Goal: Information Seeking & Learning: Learn about a topic

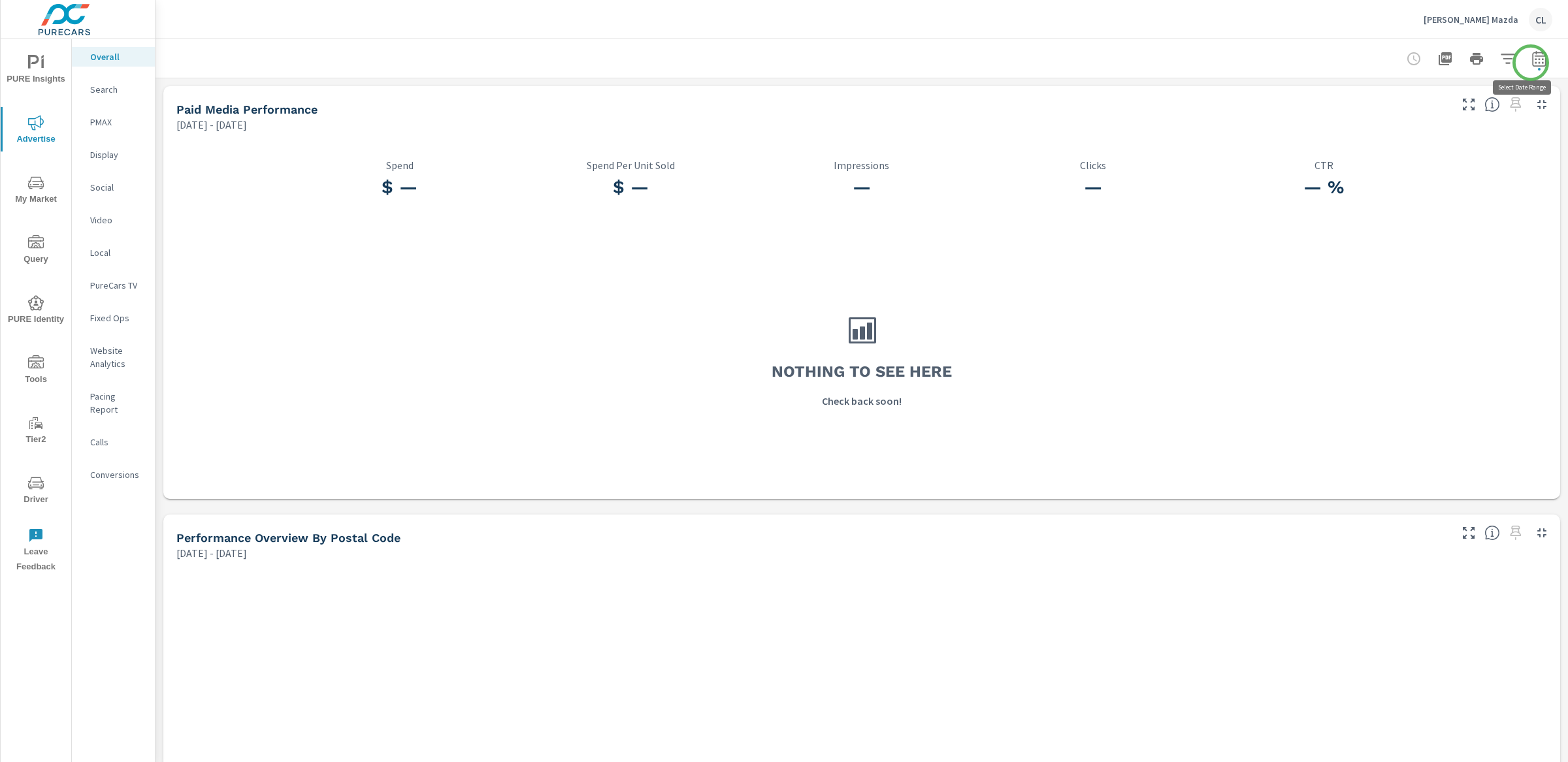
click at [1371, 61] on icon "button" at bounding box center [1539, 59] width 16 height 16
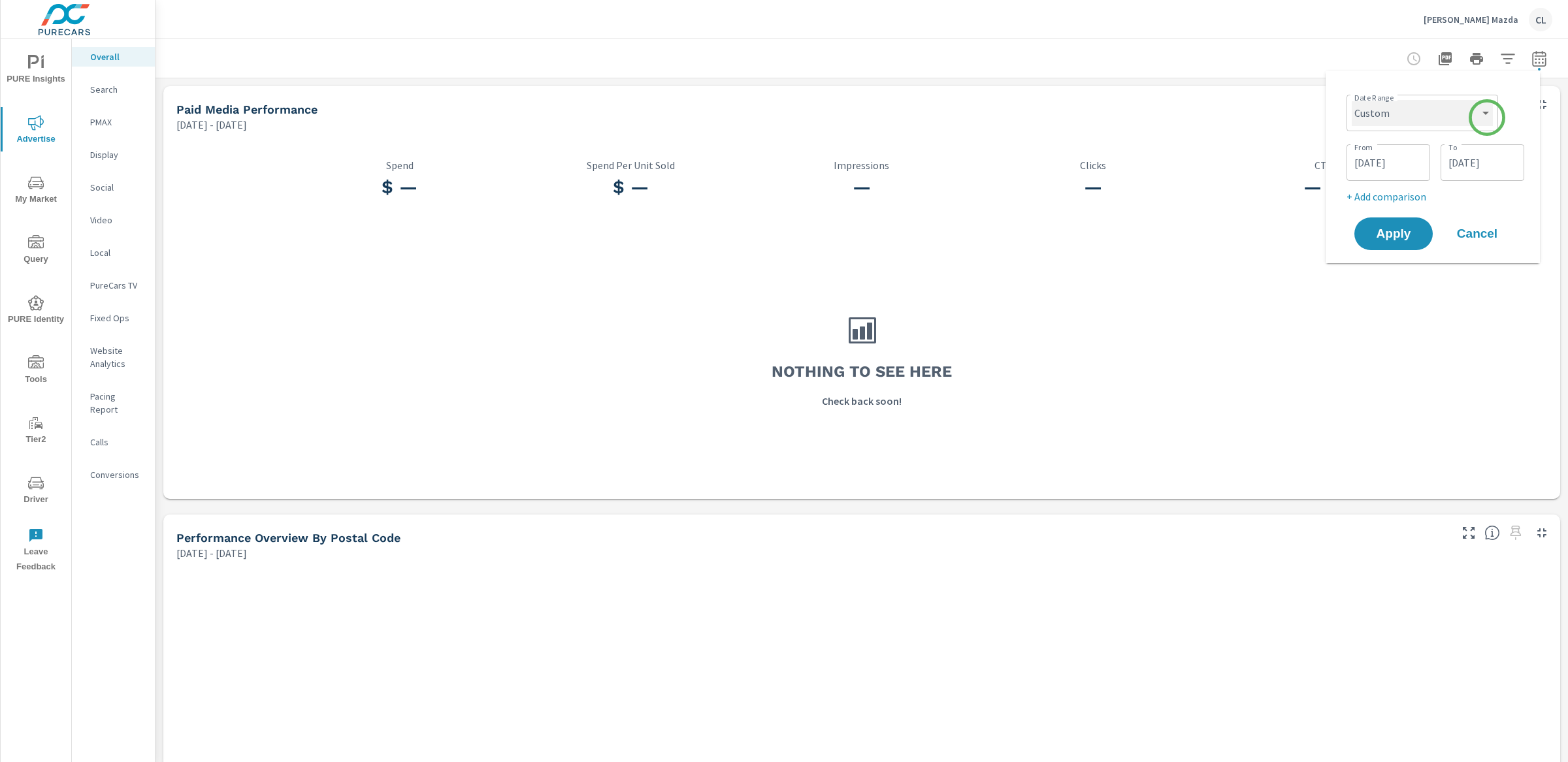
click at [1371, 118] on select "Custom Yesterday Last week Last 7 days Last 14 days Last 30 days Last 45 days L…" at bounding box center [1422, 113] width 141 height 26
select select "Last 14 days"
click at [1371, 146] on p "+ Add comparison" at bounding box center [1435, 147] width 167 height 16
select select "Previous period"
click at [1371, 216] on span "Apply" at bounding box center [1393, 221] width 53 height 12
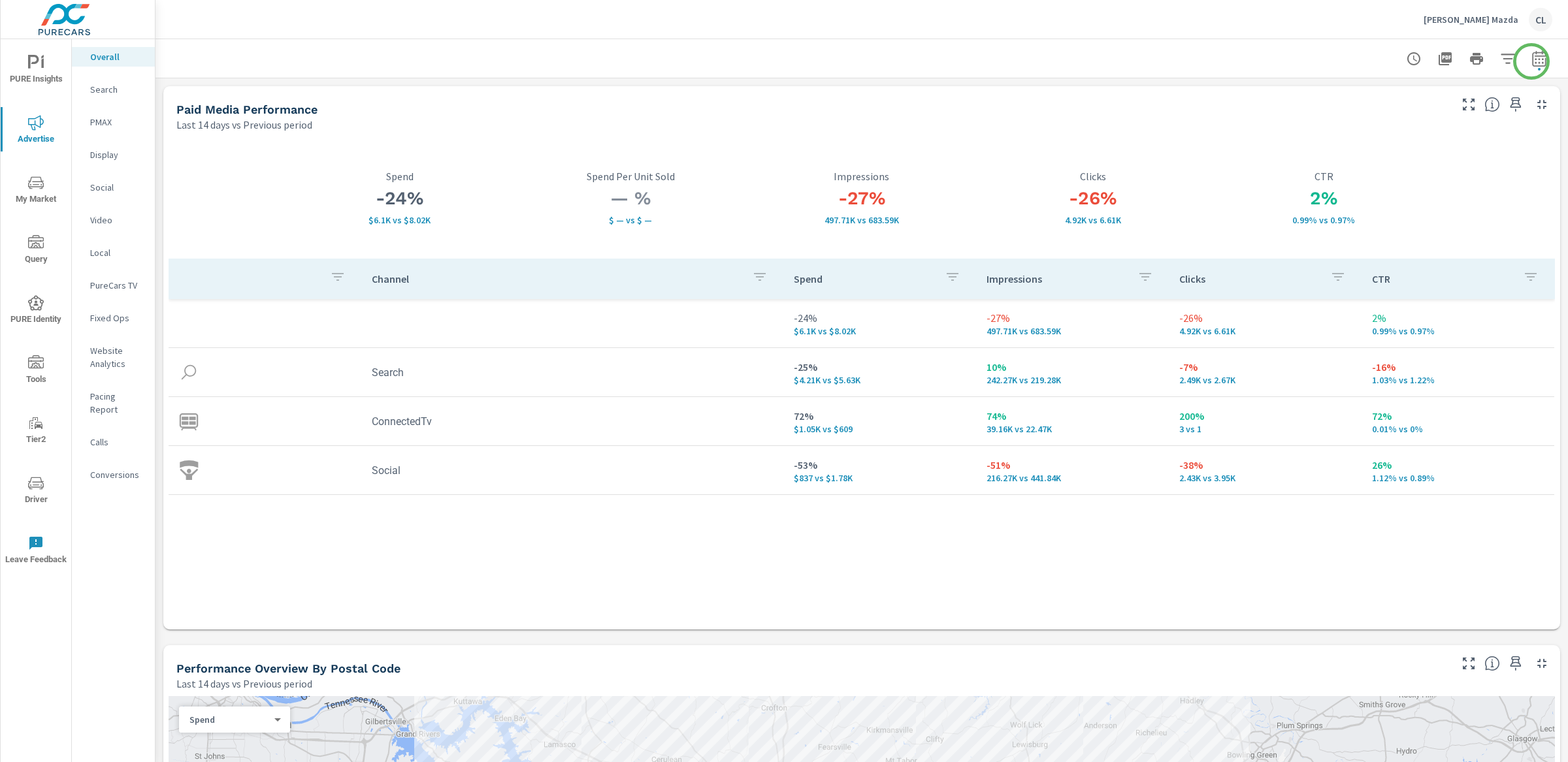
click at [1371, 61] on icon "button" at bounding box center [1539, 61] width 9 height 5
select select "Last 14 days"
select select "Previous period"
click at [1371, 106] on select "Custom [DATE] Last week Last 7 days Last 14 days Last 30 days Last 45 days Last…" at bounding box center [1422, 113] width 130 height 26
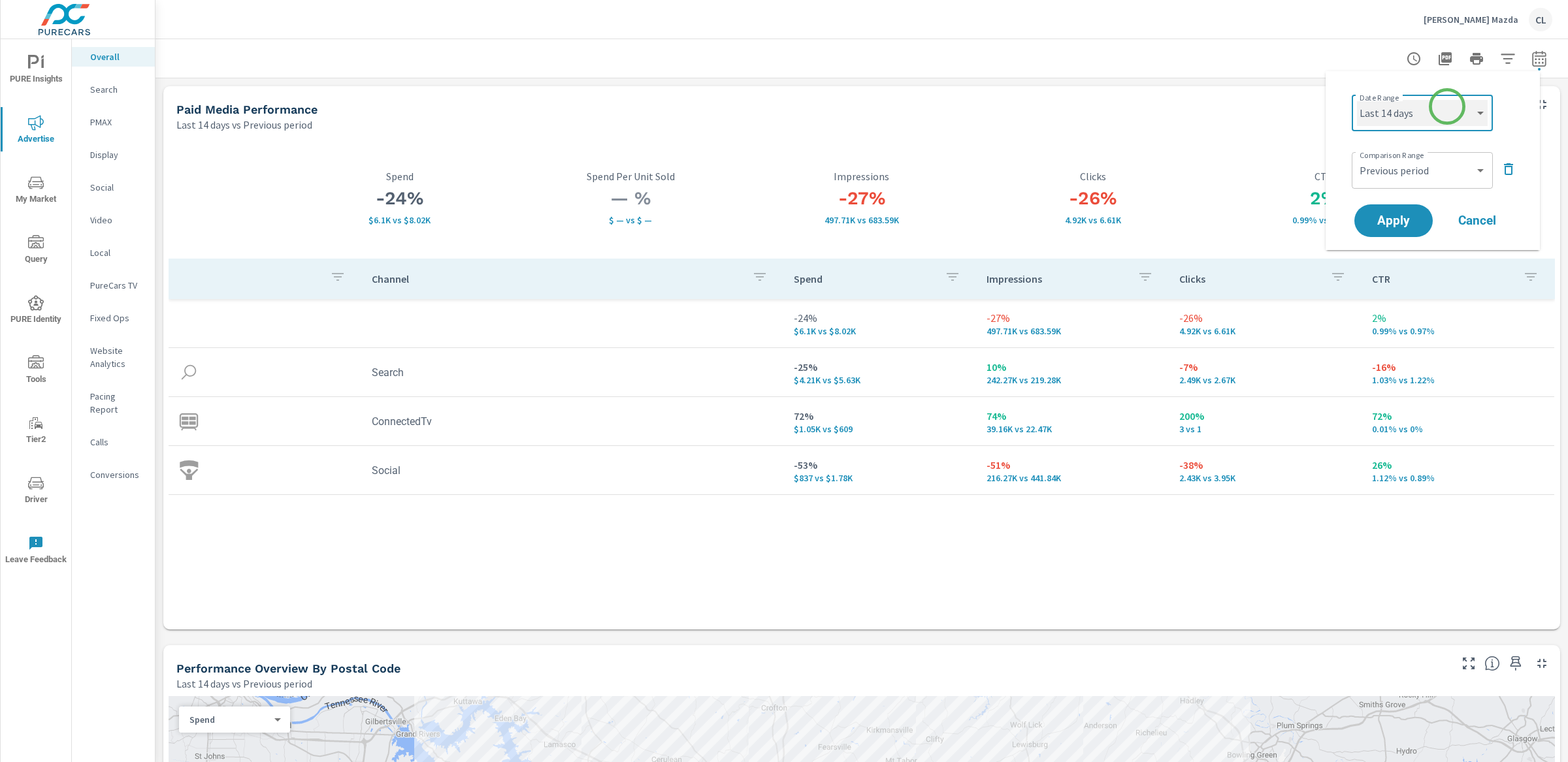
select select "Last 7 days"
click at [1371, 223] on span "Apply" at bounding box center [1393, 221] width 53 height 12
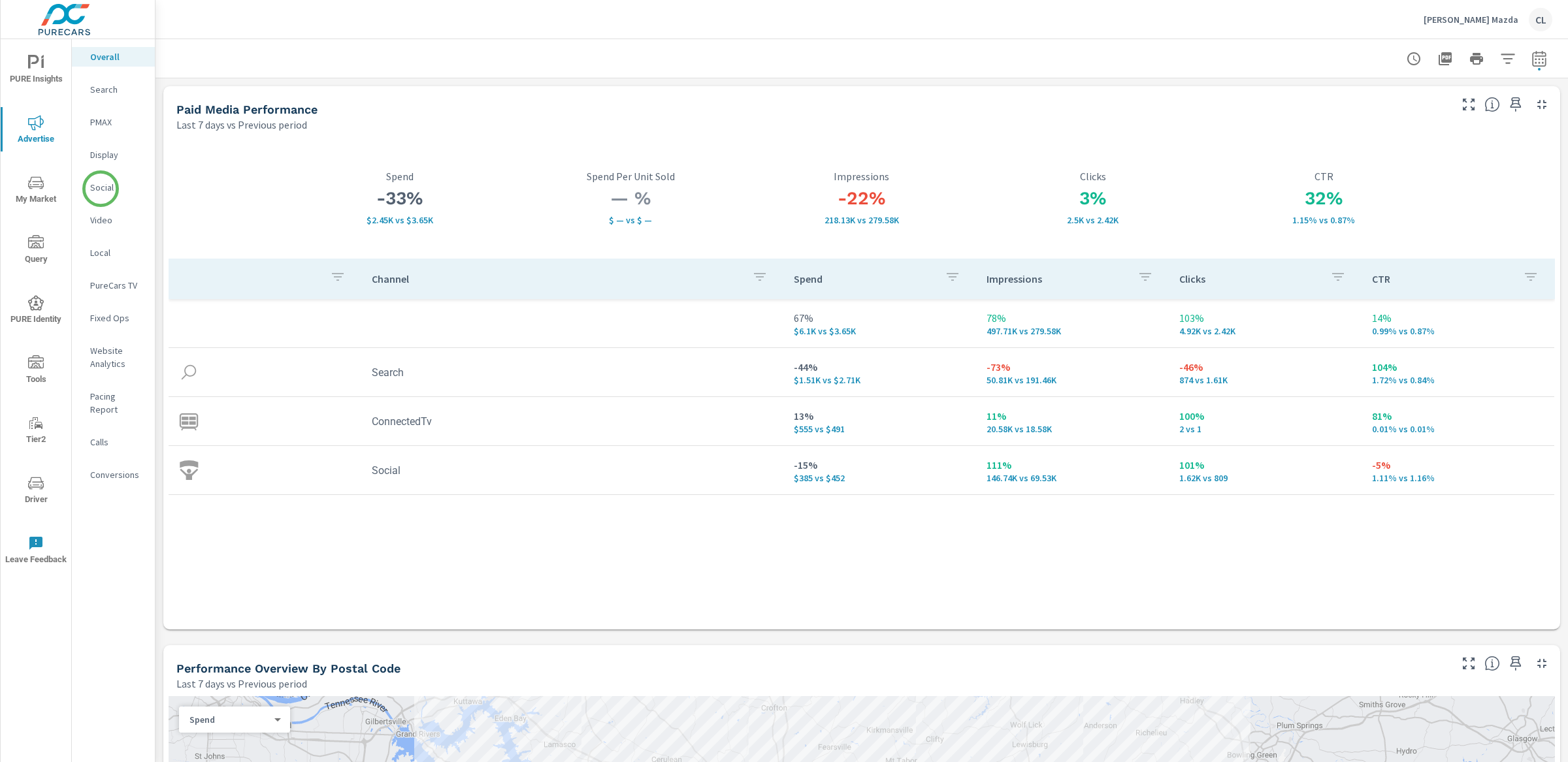
click at [100, 189] on p "Social" at bounding box center [118, 187] width 54 height 13
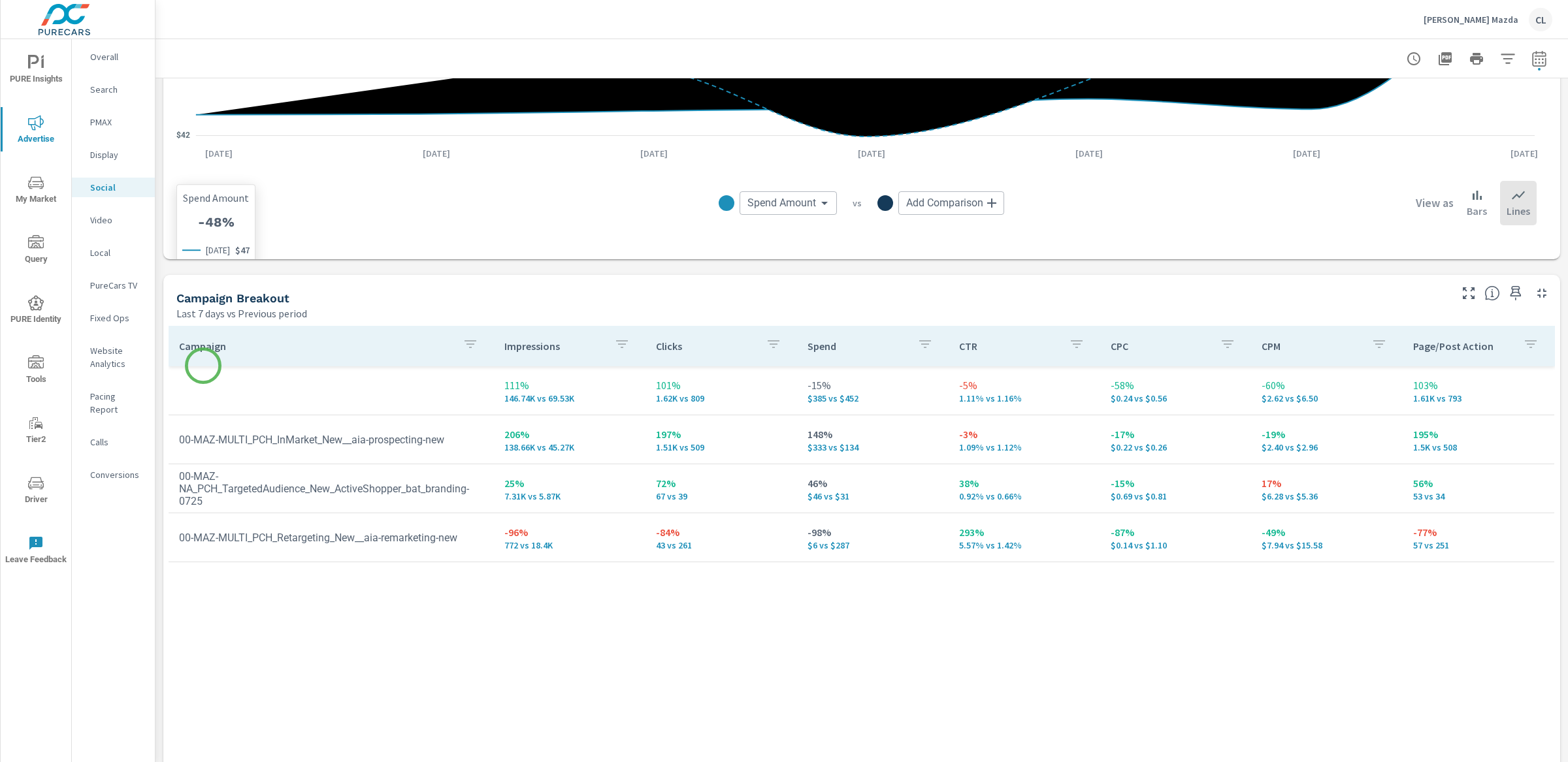
scroll to position [434, 0]
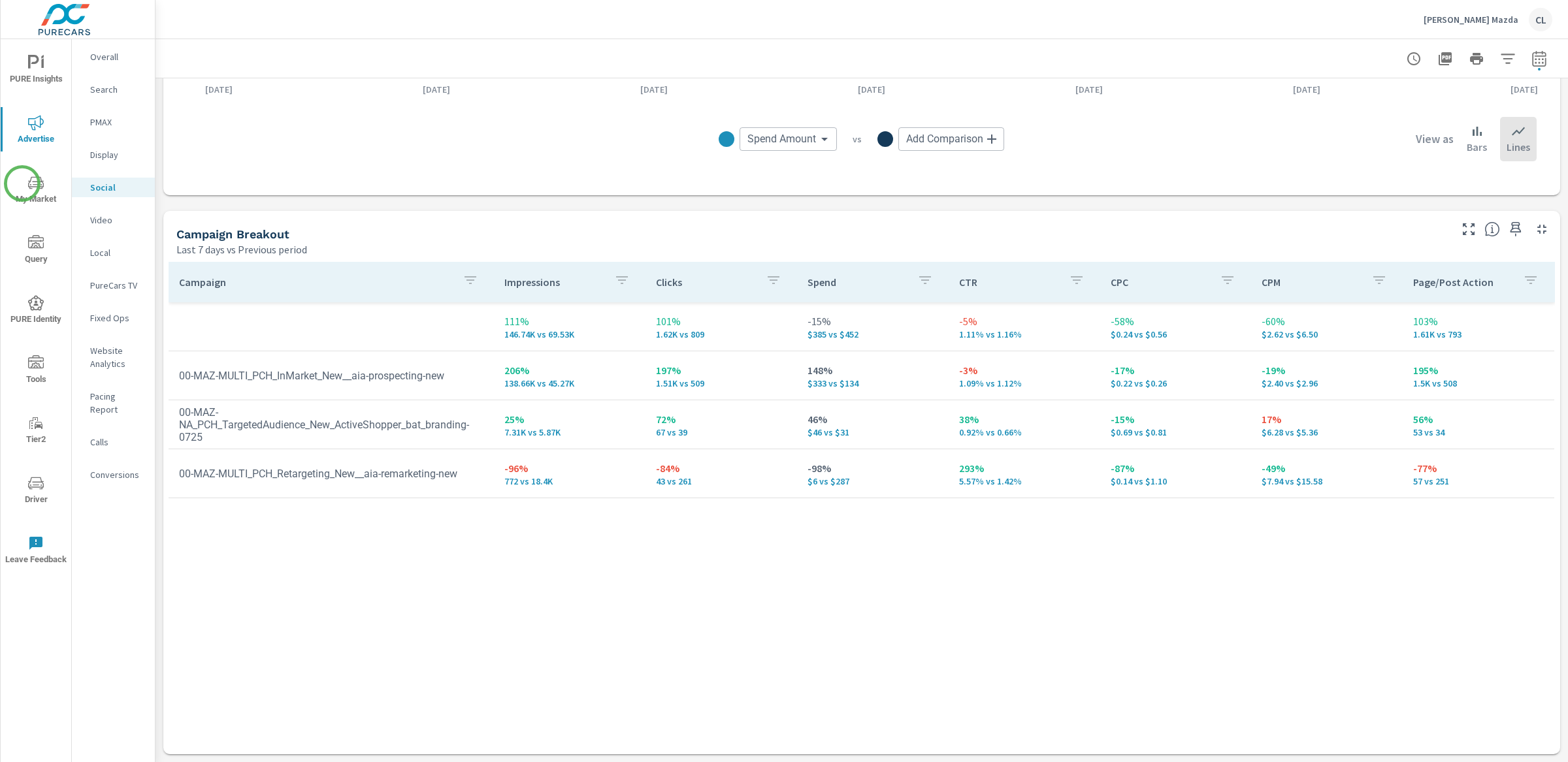
click at [31, 193] on span "My Market" at bounding box center [36, 191] width 63 height 32
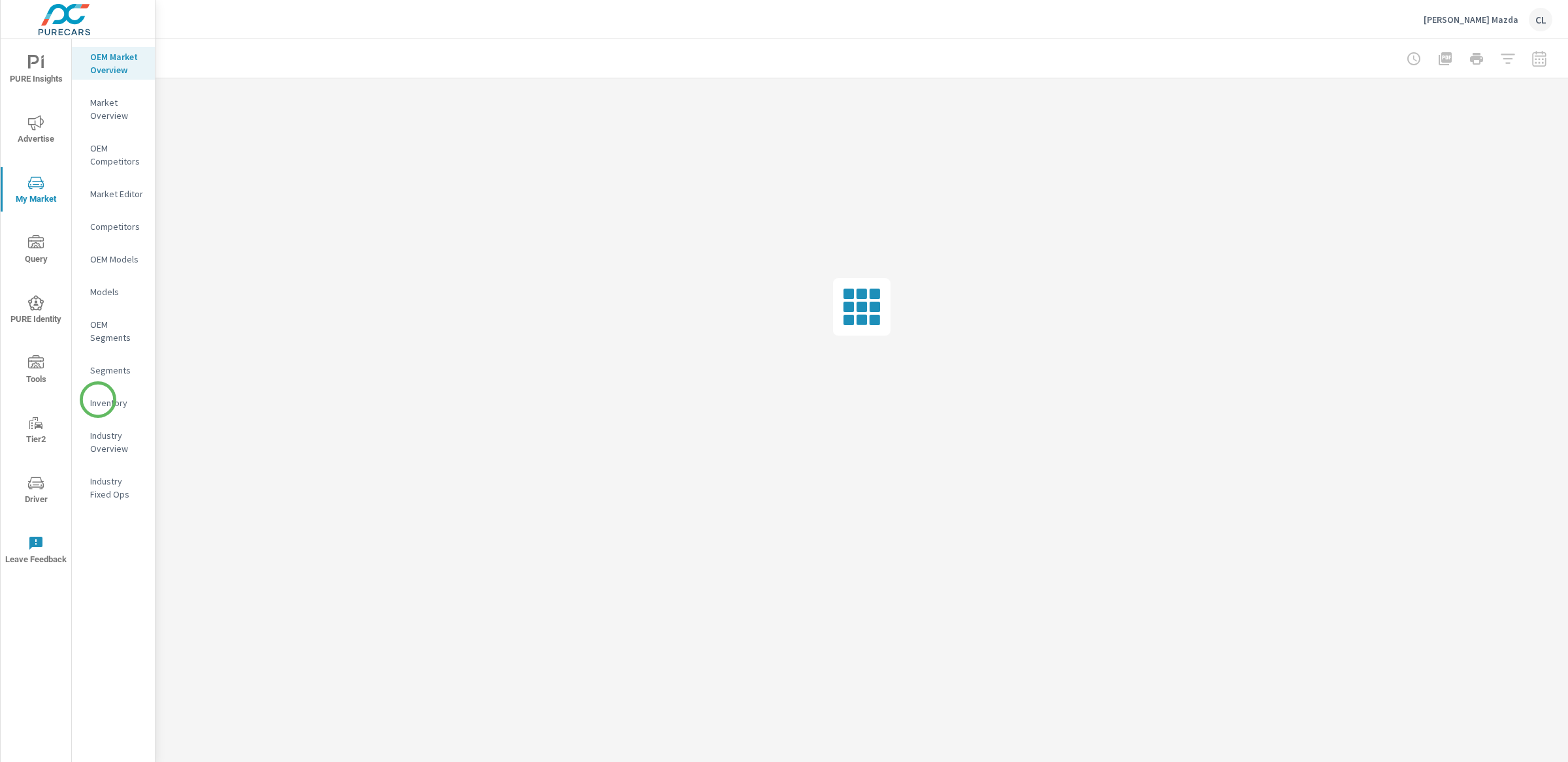
click at [98, 400] on p "Inventory" at bounding box center [118, 403] width 54 height 13
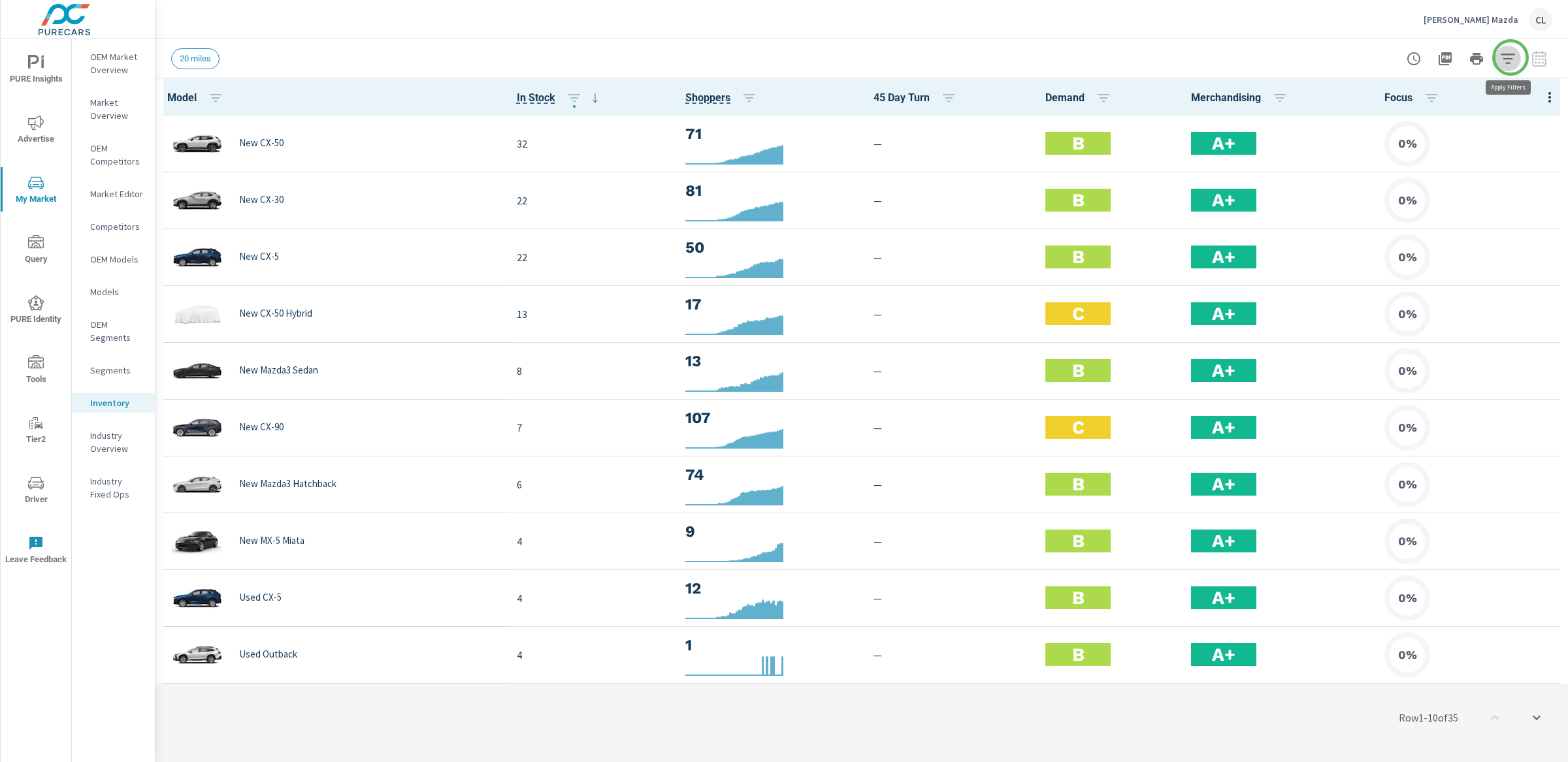
click at [1371, 58] on icon "button" at bounding box center [1507, 59] width 16 height 16
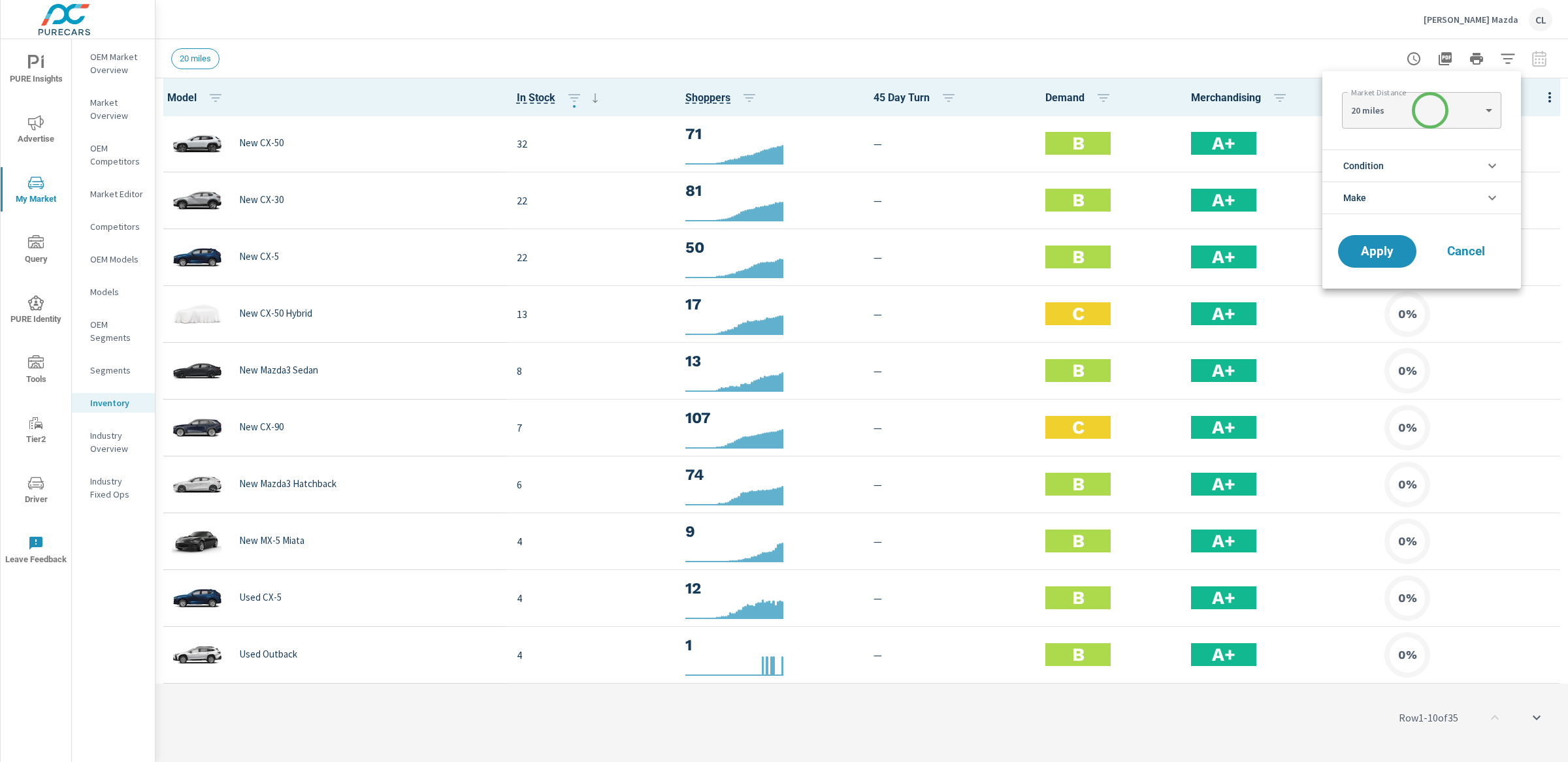
click at [1371, 114] on body "PURE Insights Advertise My Market Query PURE Identity Tools Tier2 Driver Leave …" at bounding box center [784, 381] width 1568 height 762
click at [1333, 133] on div at bounding box center [784, 381] width 1568 height 762
click at [1369, 169] on span "Condition" at bounding box center [1363, 166] width 41 height 31
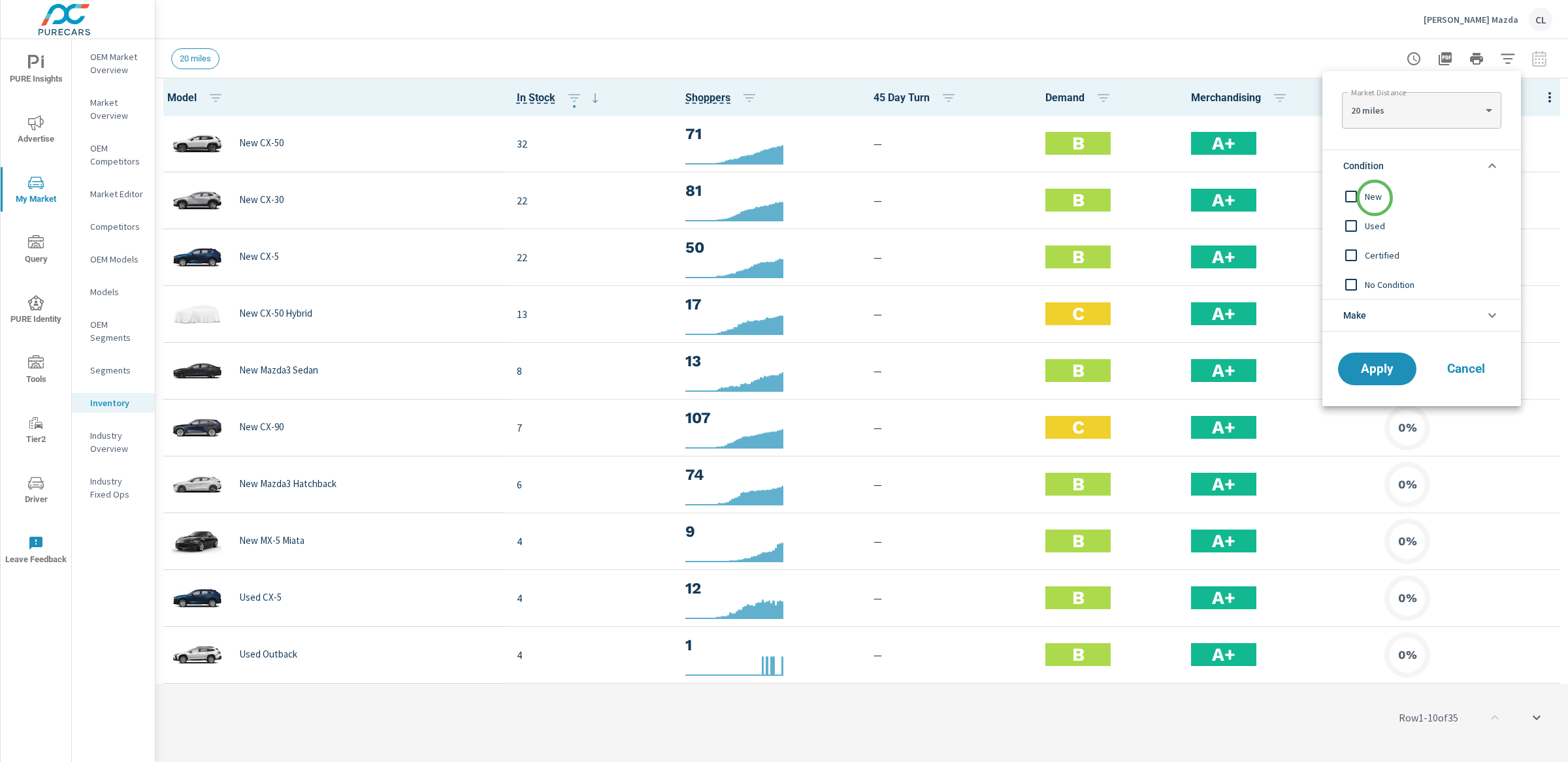
click at [1371, 196] on span "New" at bounding box center [1436, 197] width 143 height 16
click at [1371, 371] on span "Apply" at bounding box center [1376, 369] width 53 height 12
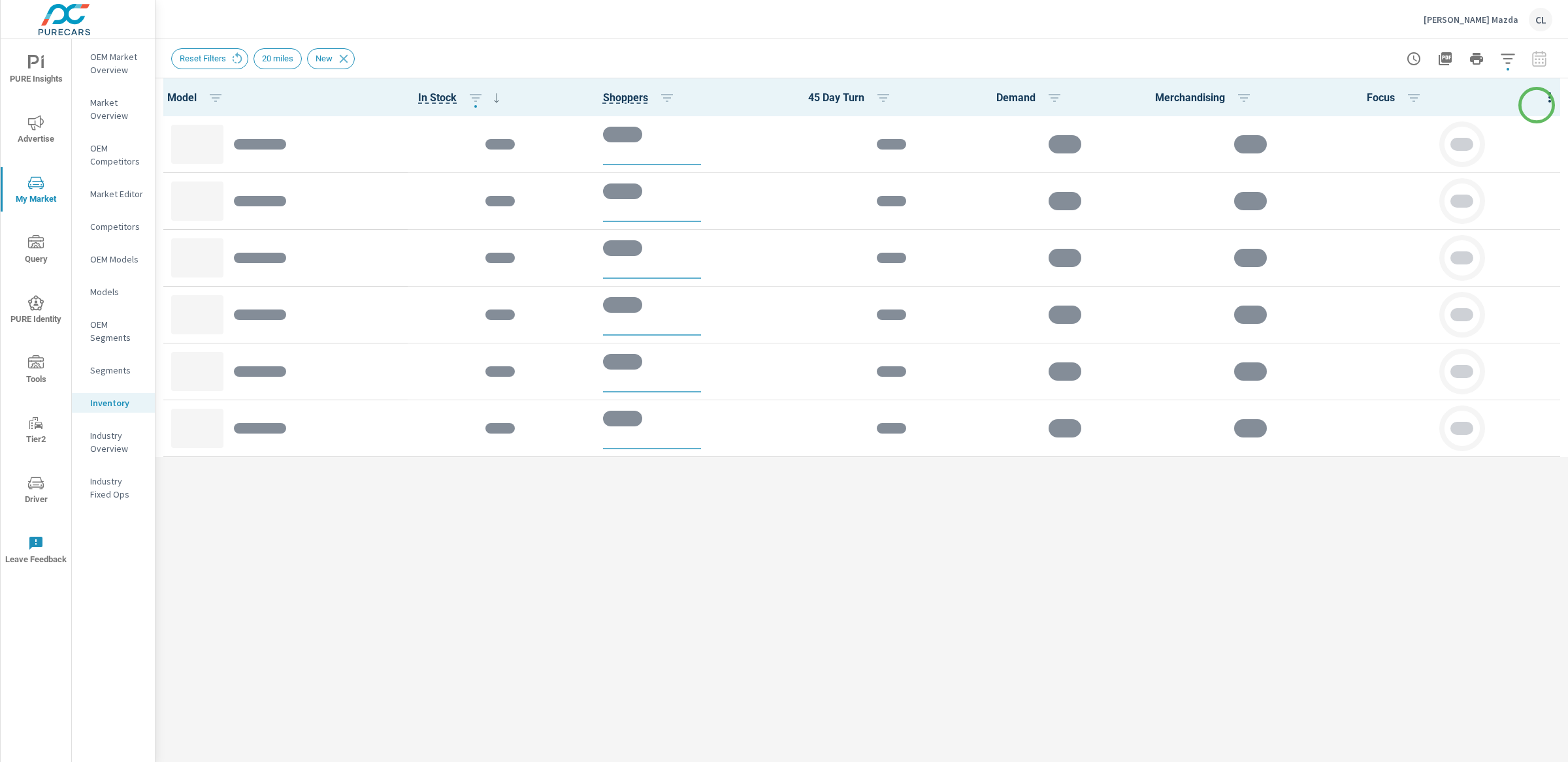
click at [1371, 105] on div at bounding box center [1549, 97] width 36 height 38
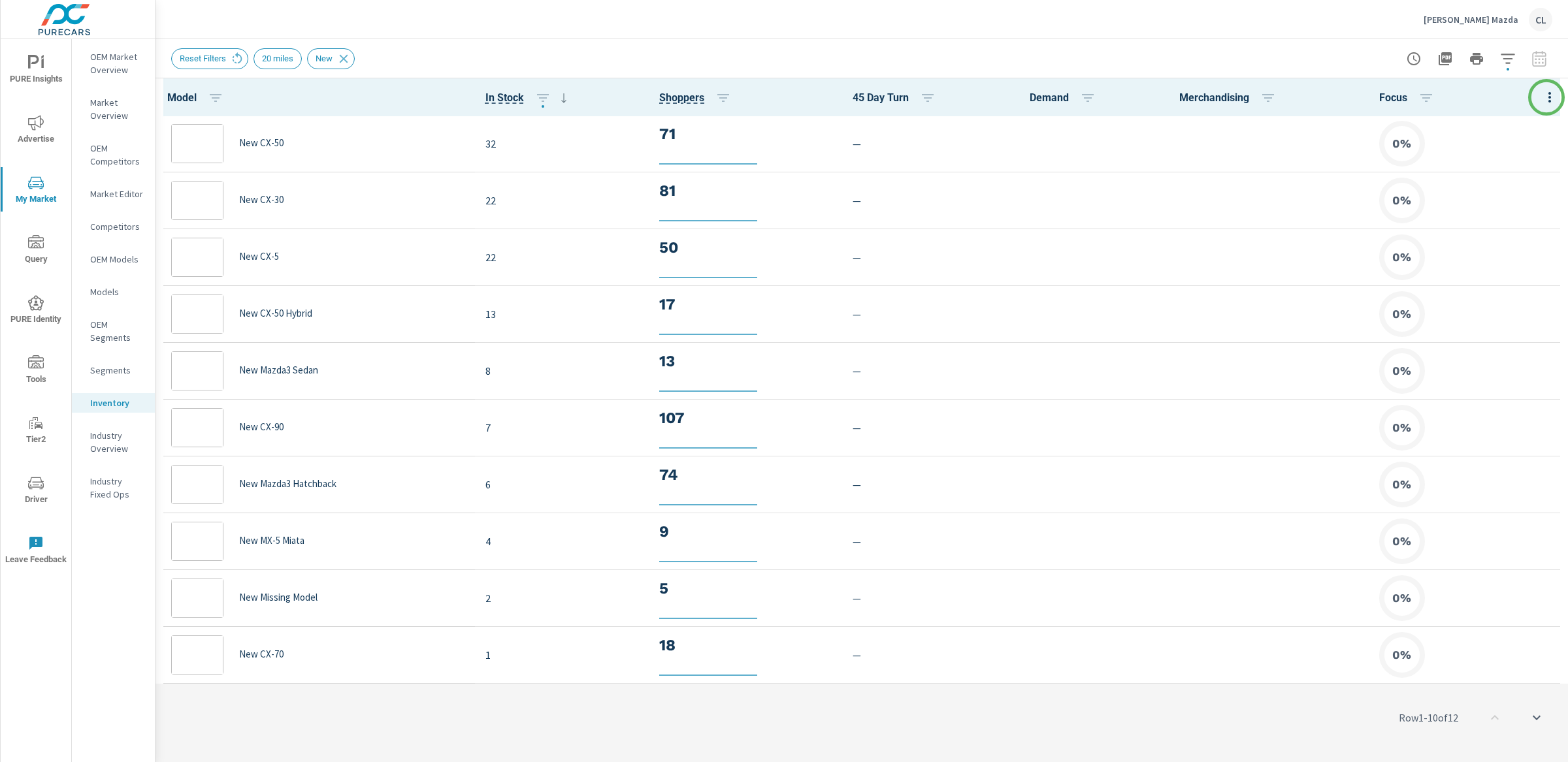
click at [1371, 98] on button "button" at bounding box center [1549, 97] width 26 height 27
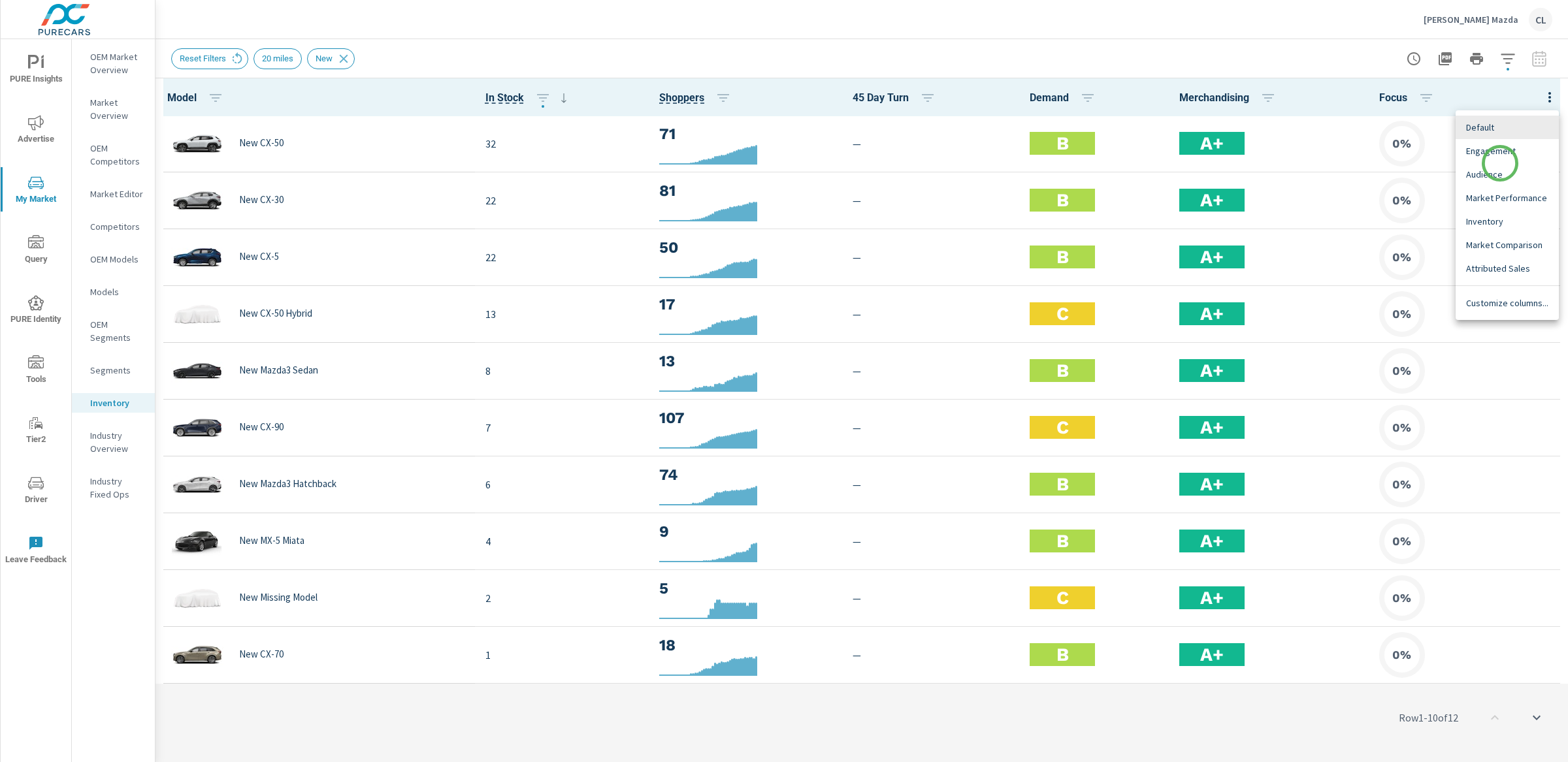
click at [1371, 177] on span "Audience" at bounding box center [1507, 174] width 83 height 13
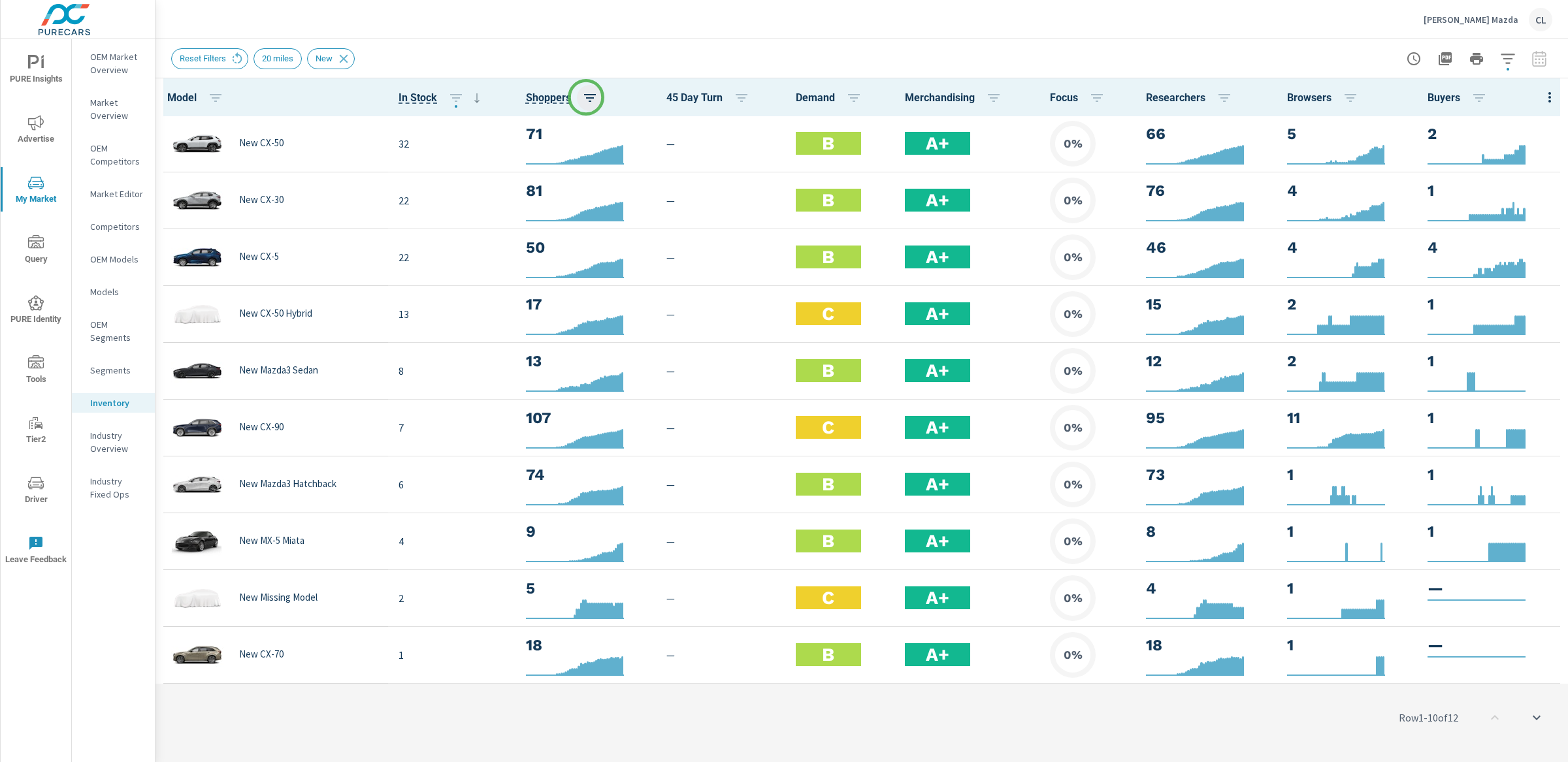
click at [586, 98] on icon "button" at bounding box center [590, 98] width 12 height 8
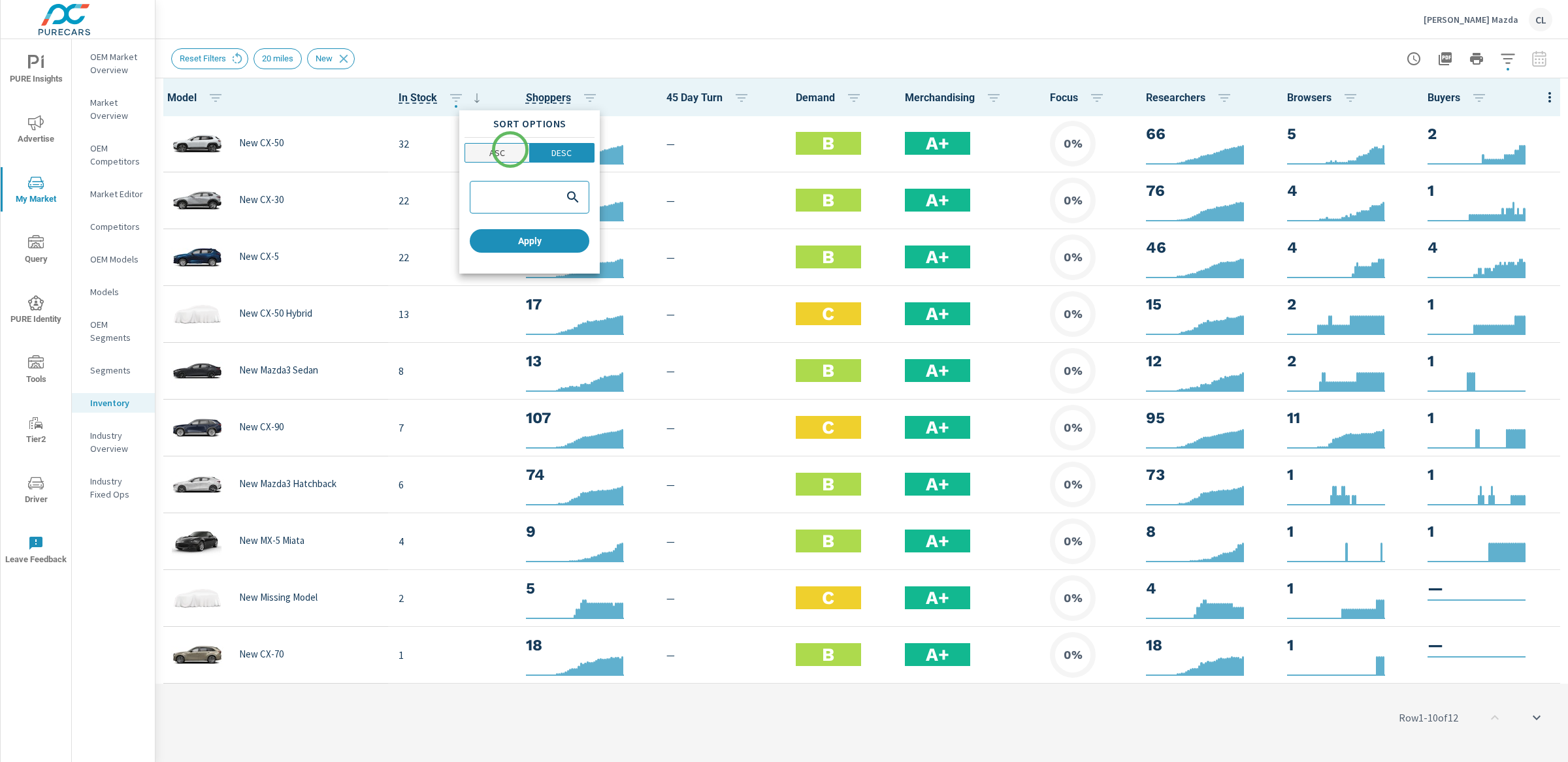
click at [510, 150] on span "ASC" at bounding box center [497, 152] width 56 height 13
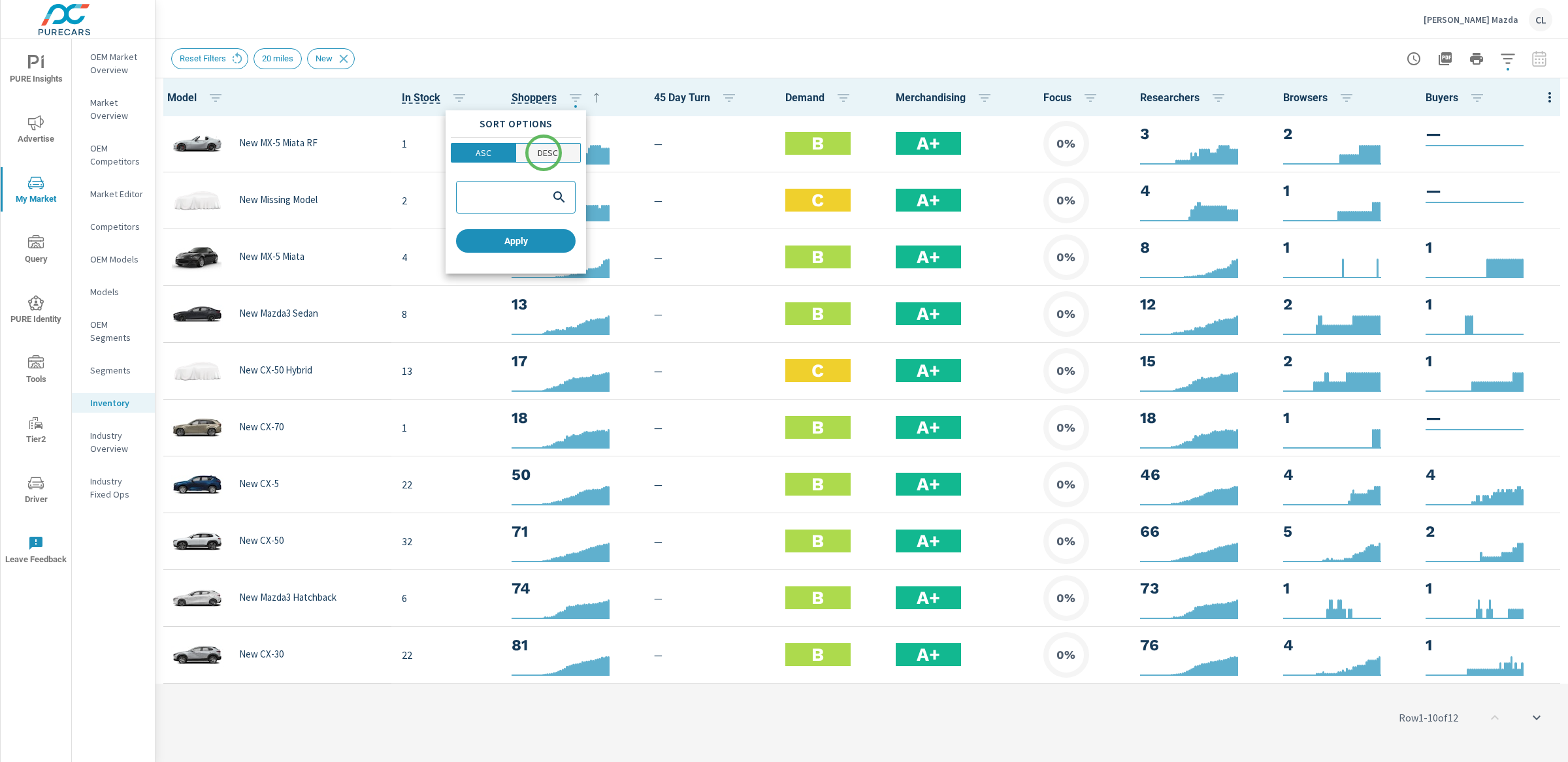
click at [544, 153] on p "DESC" at bounding box center [548, 152] width 20 height 13
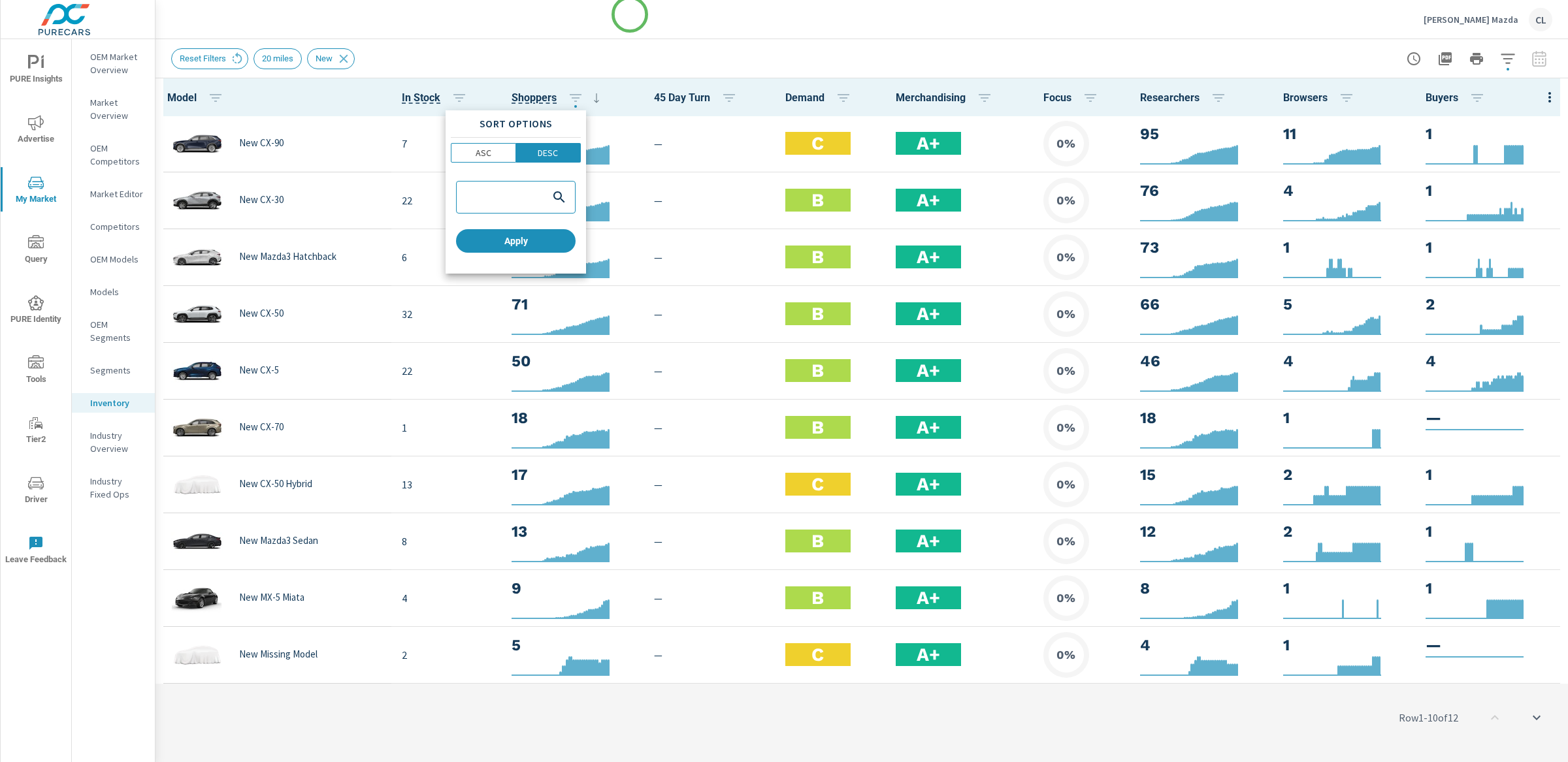
click at [630, 14] on div at bounding box center [784, 381] width 1568 height 762
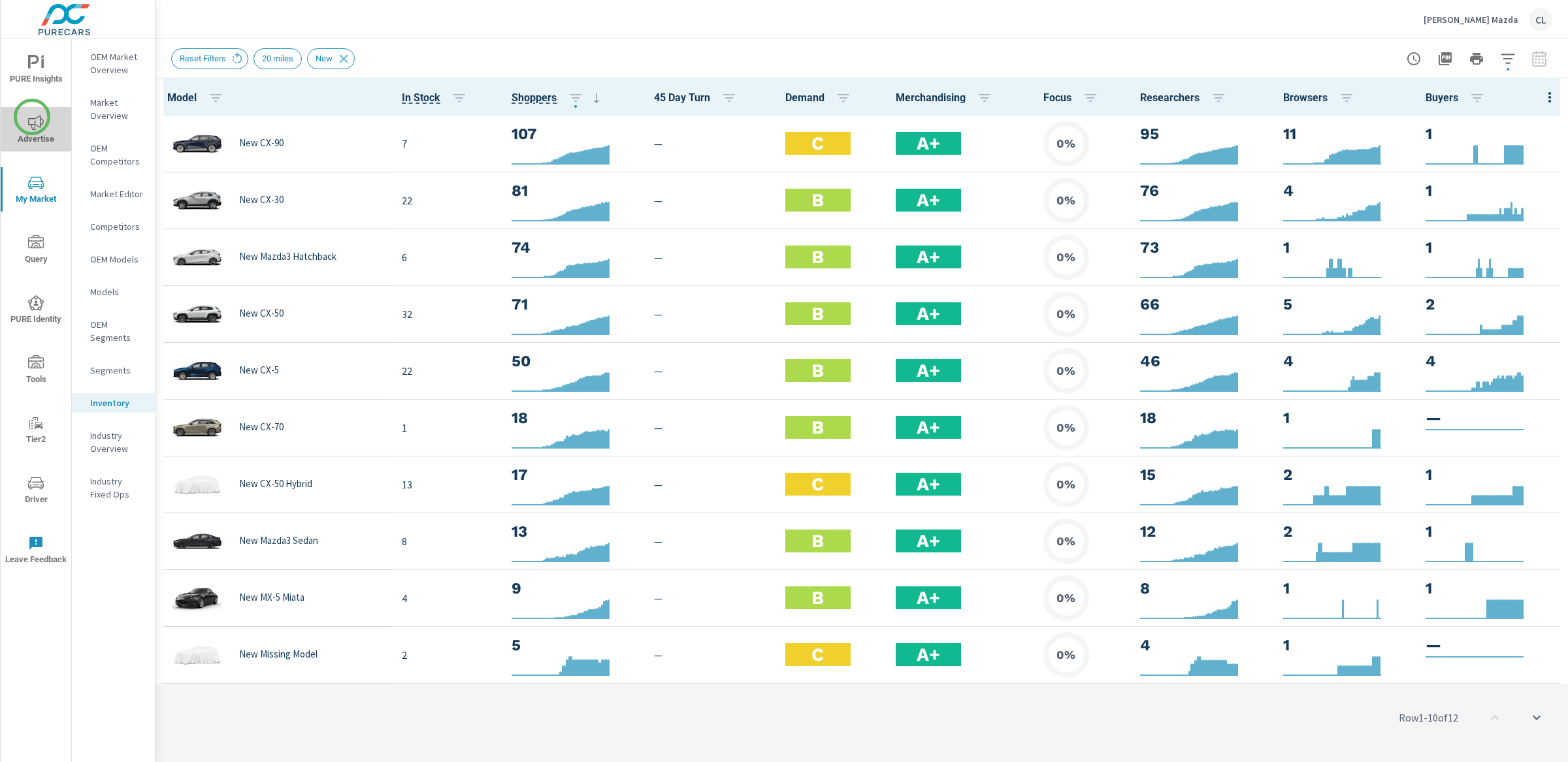
click at [32, 117] on icon "nav menu" at bounding box center [36, 122] width 16 height 16
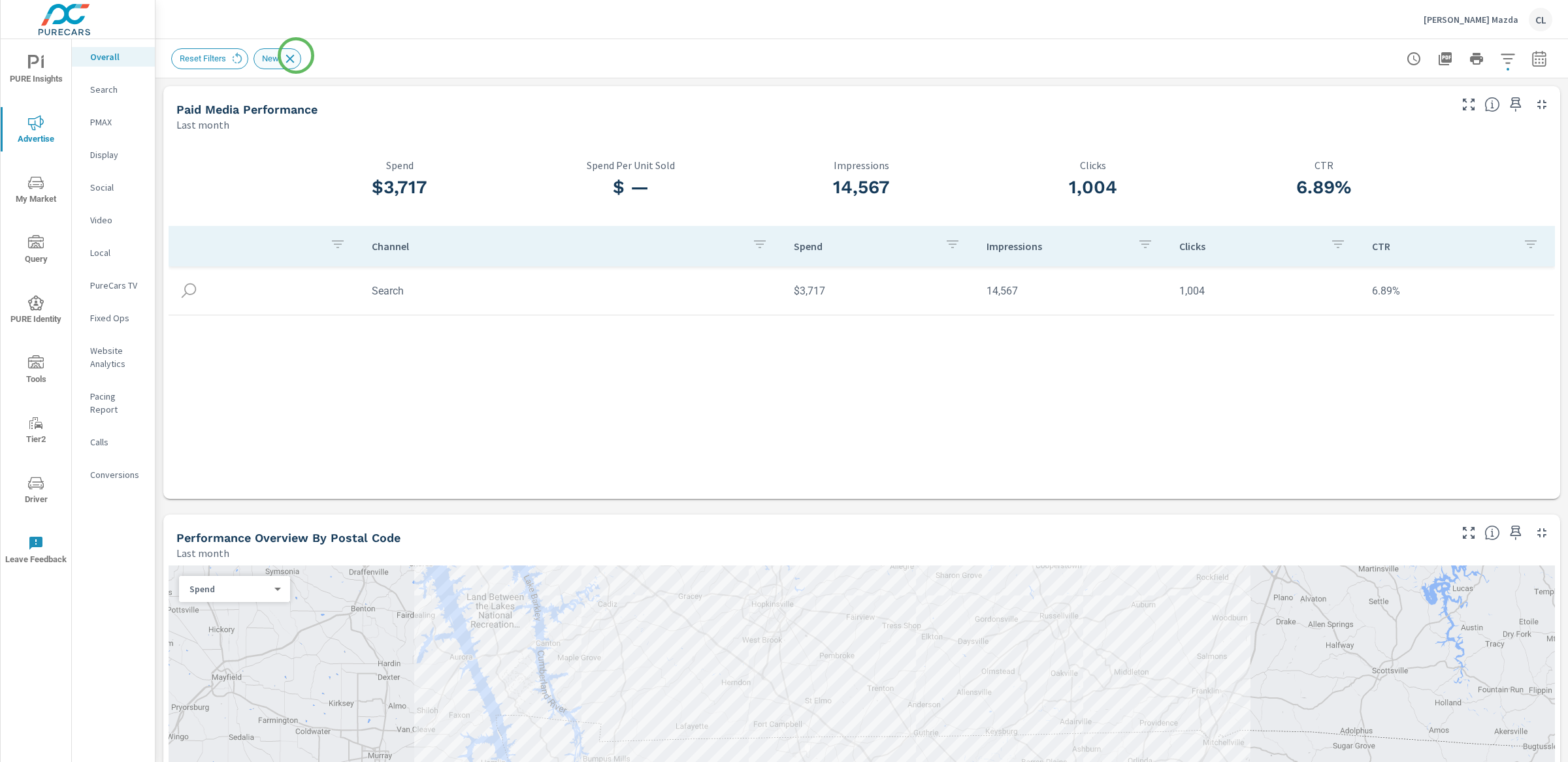
click at [295, 56] on icon at bounding box center [291, 58] width 9 height 9
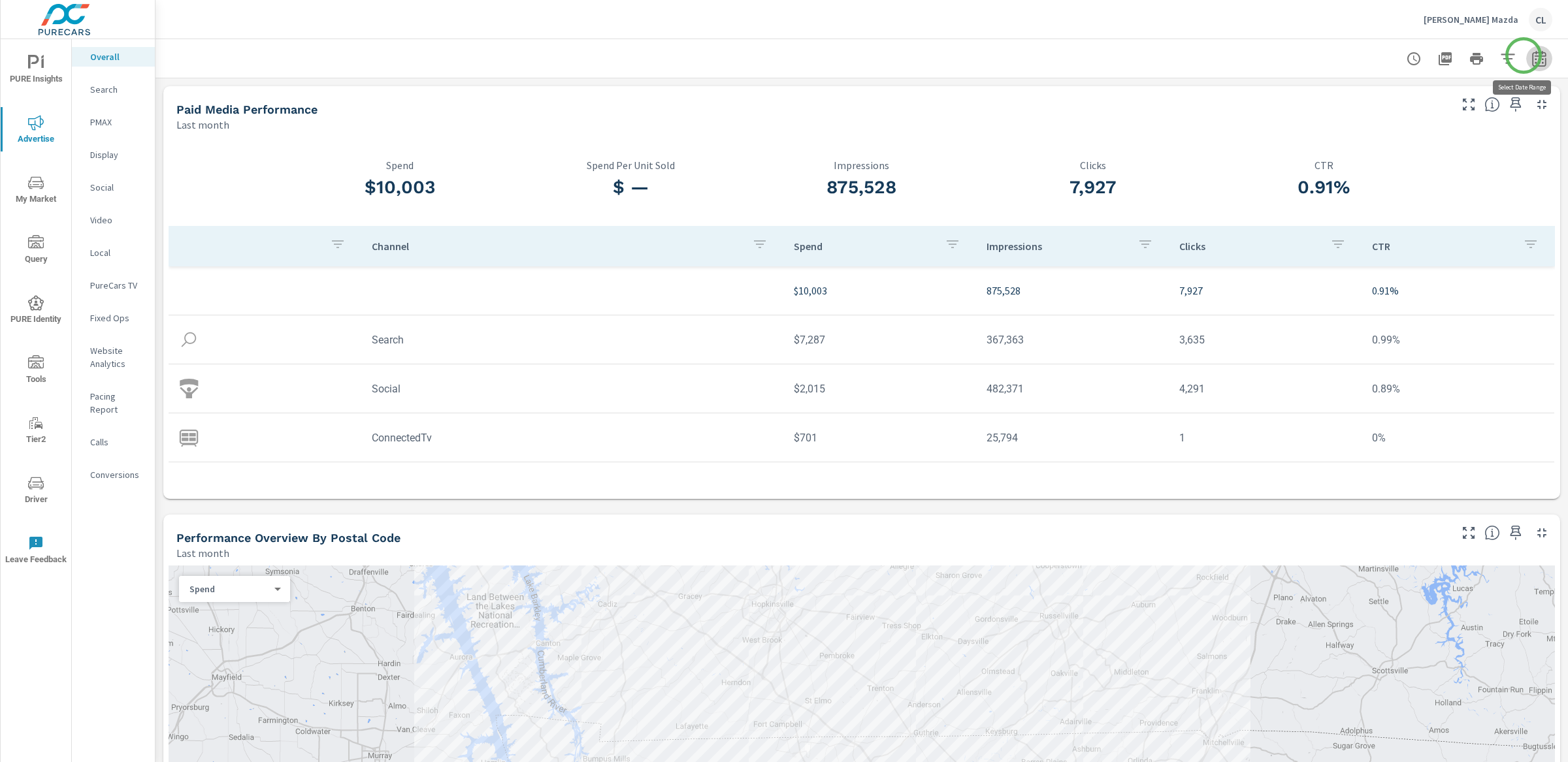
click at [1371, 56] on icon "button" at bounding box center [1538, 58] width 14 height 16
click at [1371, 108] on select "Custom Yesterday Last week Last 7 days Last 14 days Last 30 days Last 45 days L…" at bounding box center [1422, 113] width 130 height 26
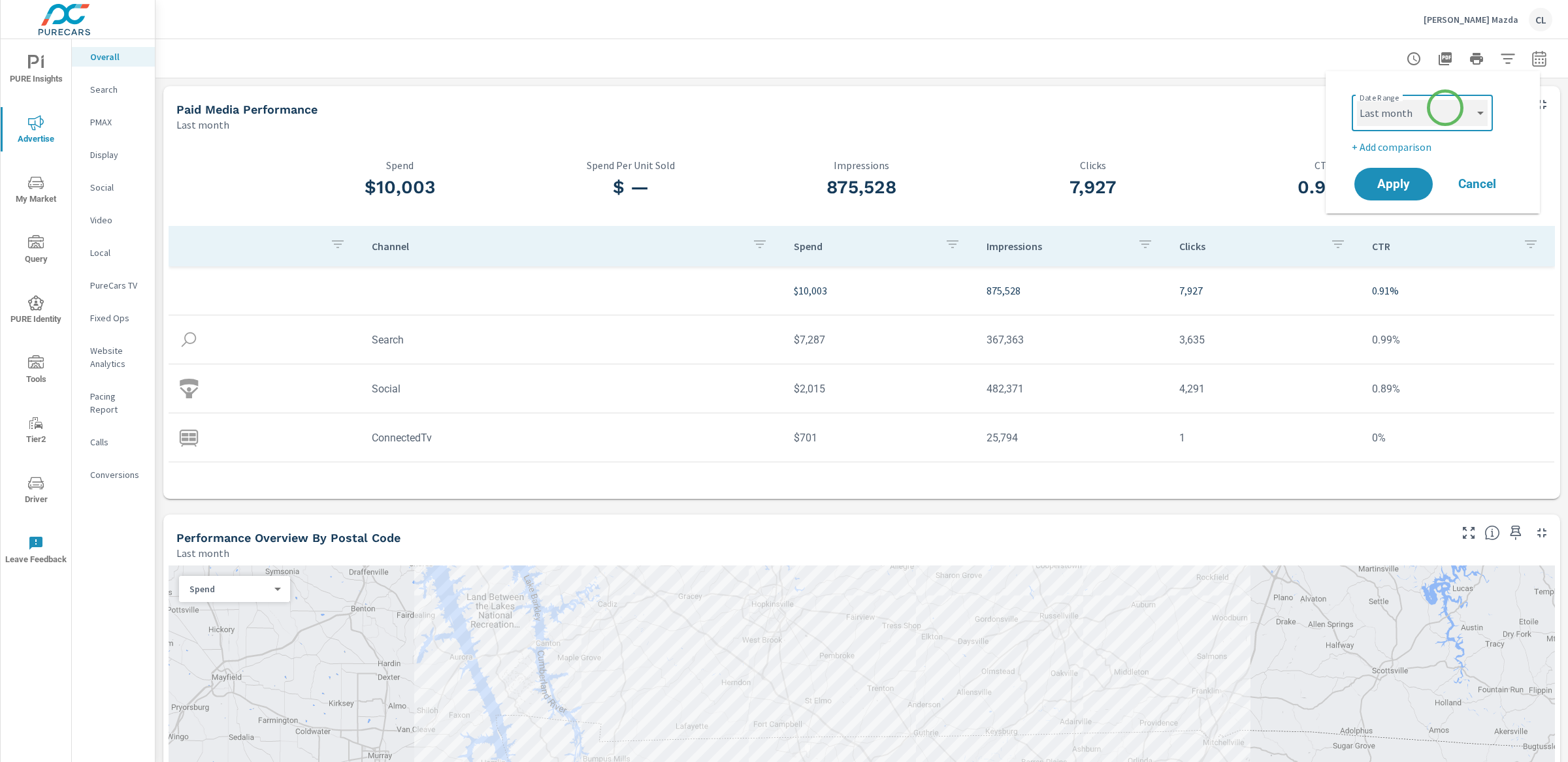
select select "Last 14 days"
click at [1371, 145] on p "+ Add comparison" at bounding box center [1435, 147] width 167 height 16
select select "Previous period"
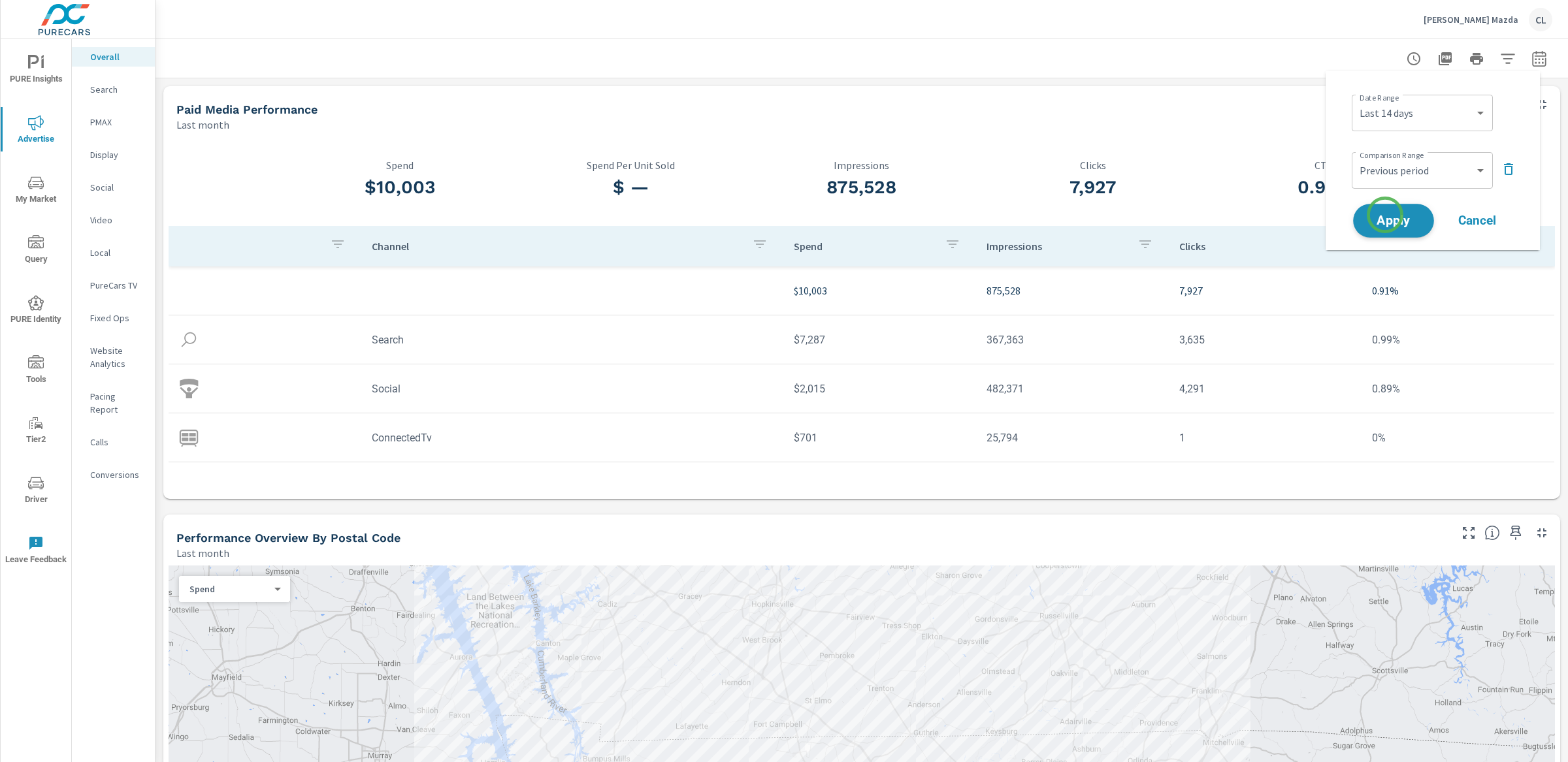
click at [1371, 215] on span "Apply" at bounding box center [1393, 221] width 53 height 12
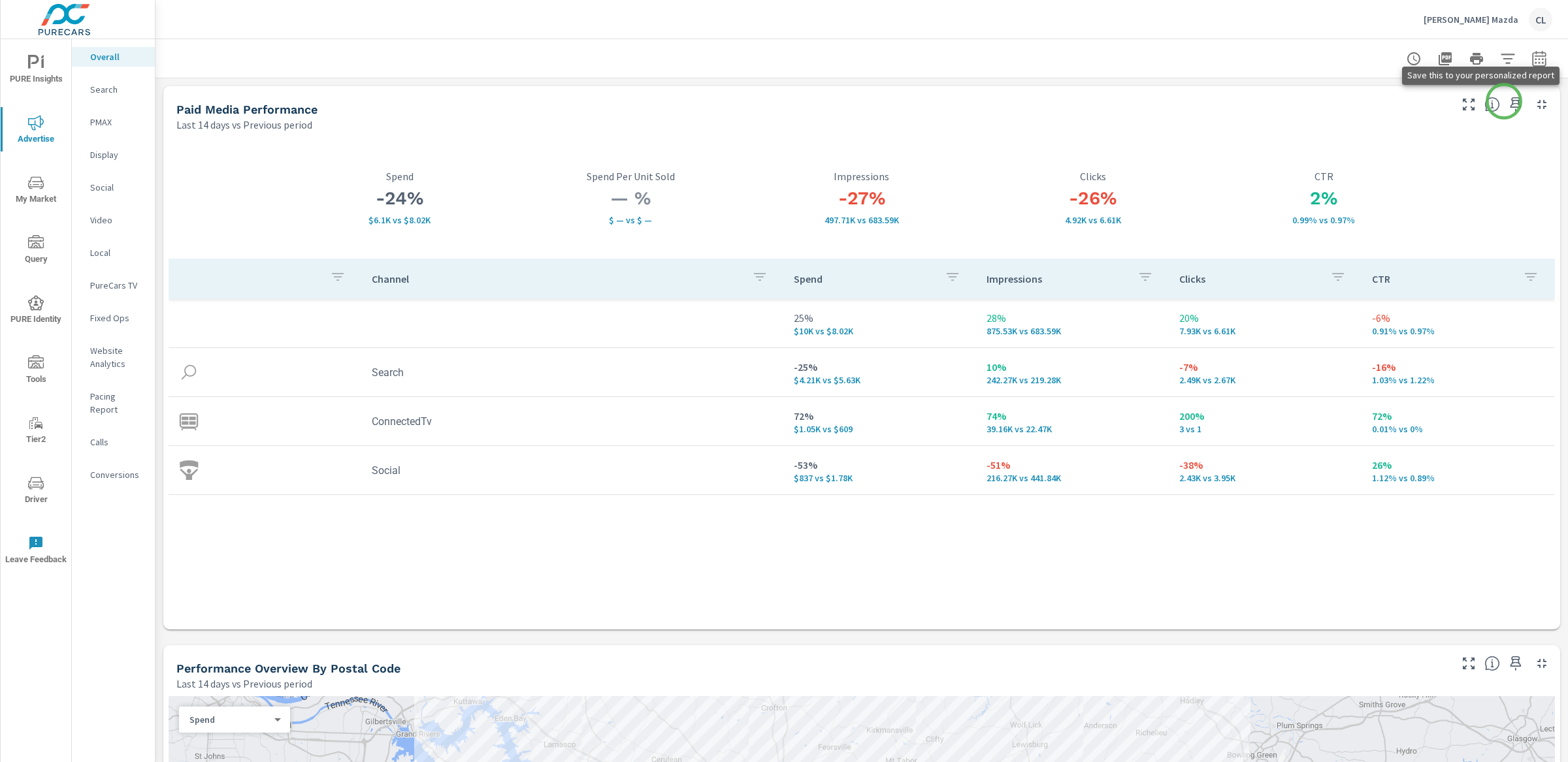
click at [1371, 100] on icon "button" at bounding box center [1515, 105] width 16 height 16
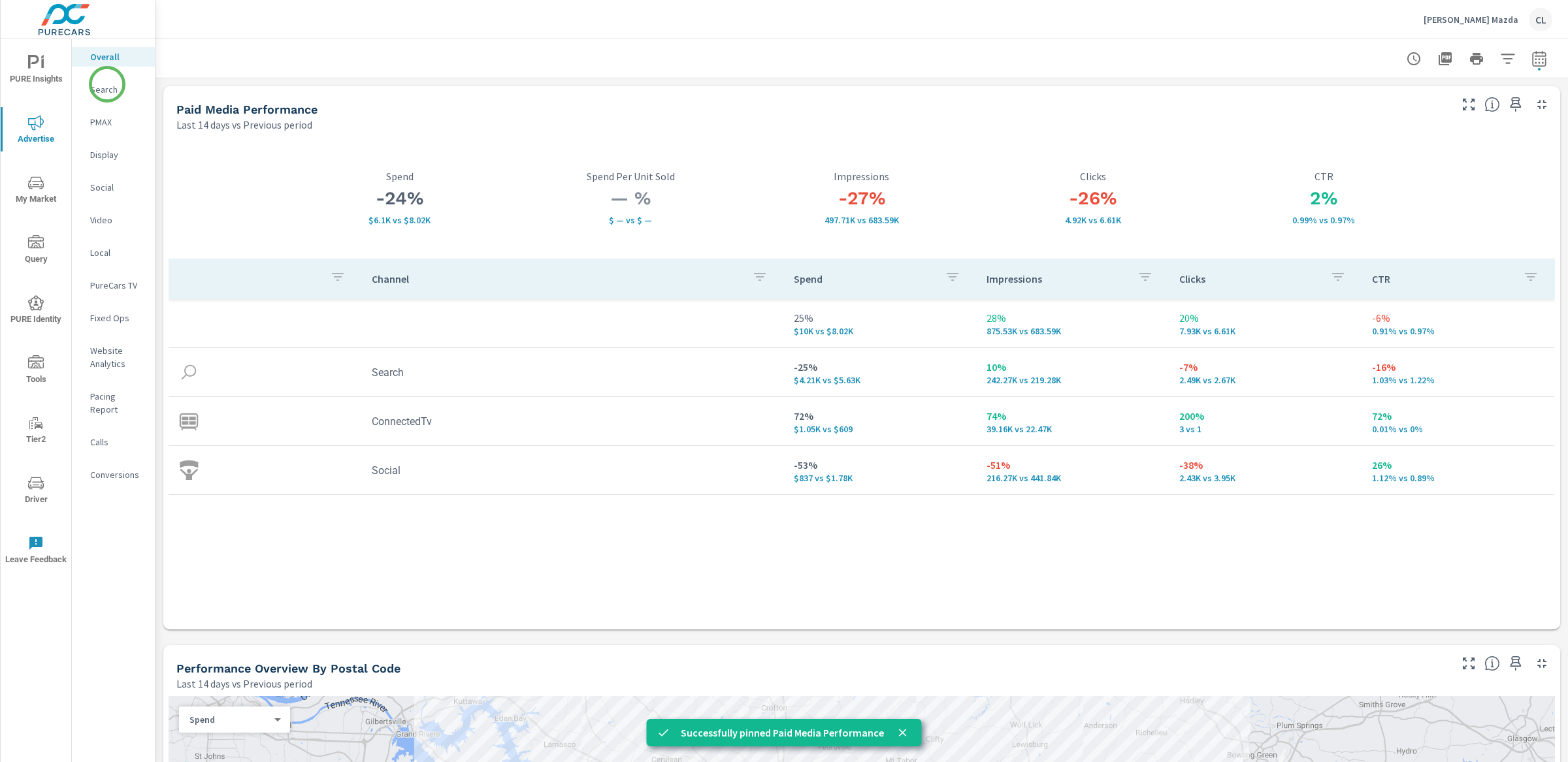
click at [104, 83] on p "Search" at bounding box center [118, 89] width 54 height 13
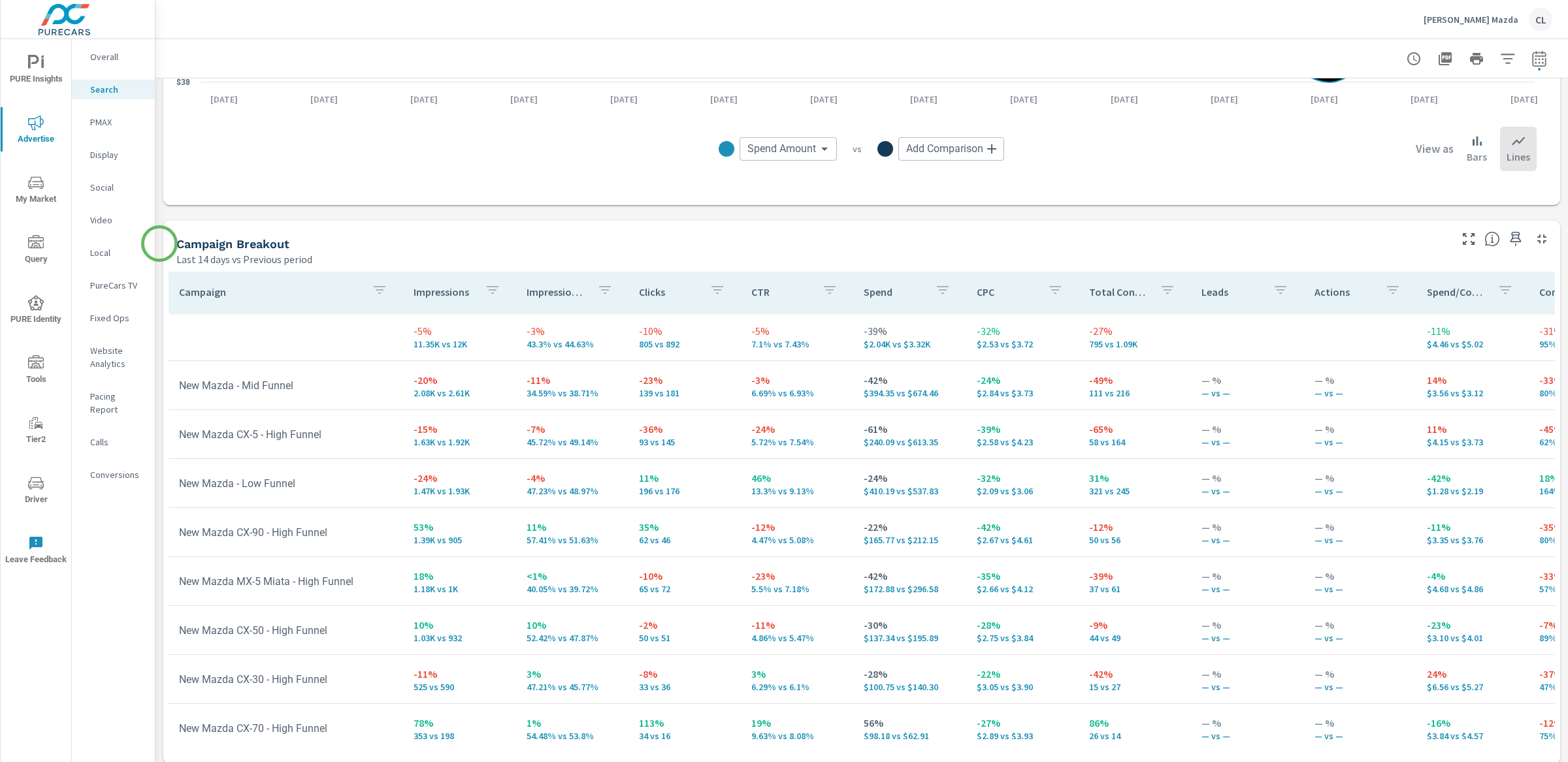
scroll to position [1132, 0]
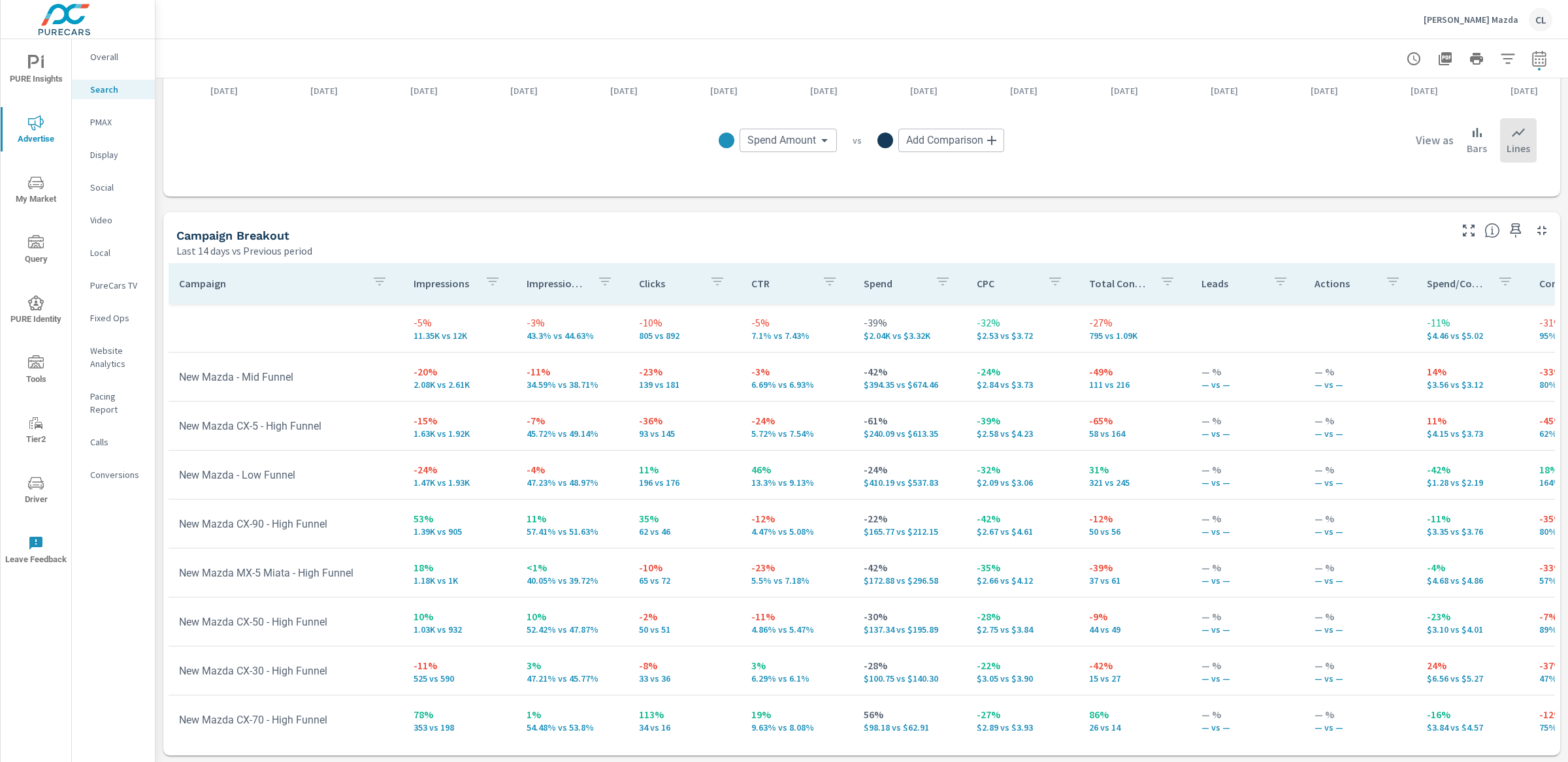
click at [108, 57] on p "Overall" at bounding box center [118, 57] width 54 height 13
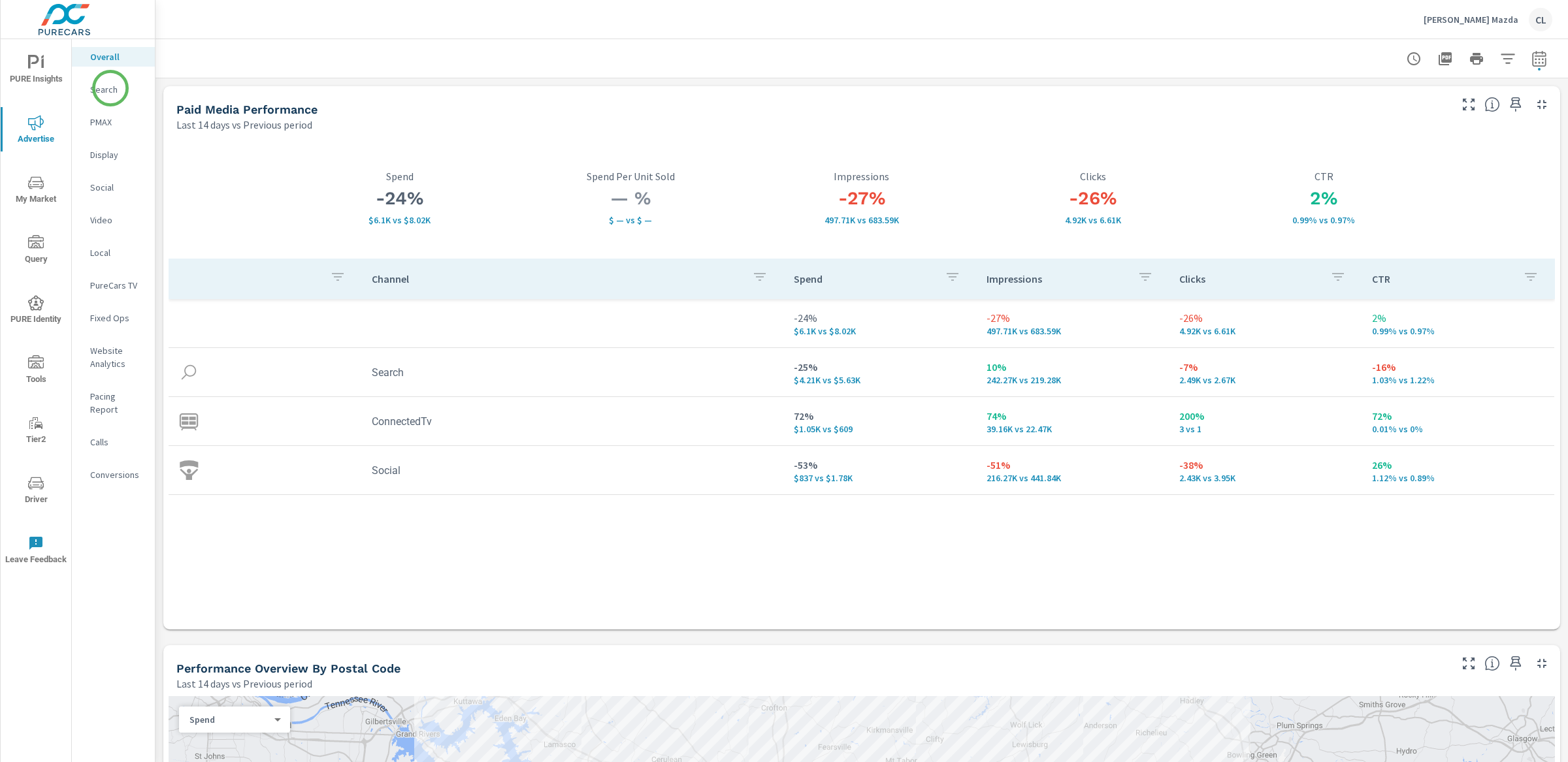
click at [110, 88] on p "Search" at bounding box center [118, 89] width 54 height 13
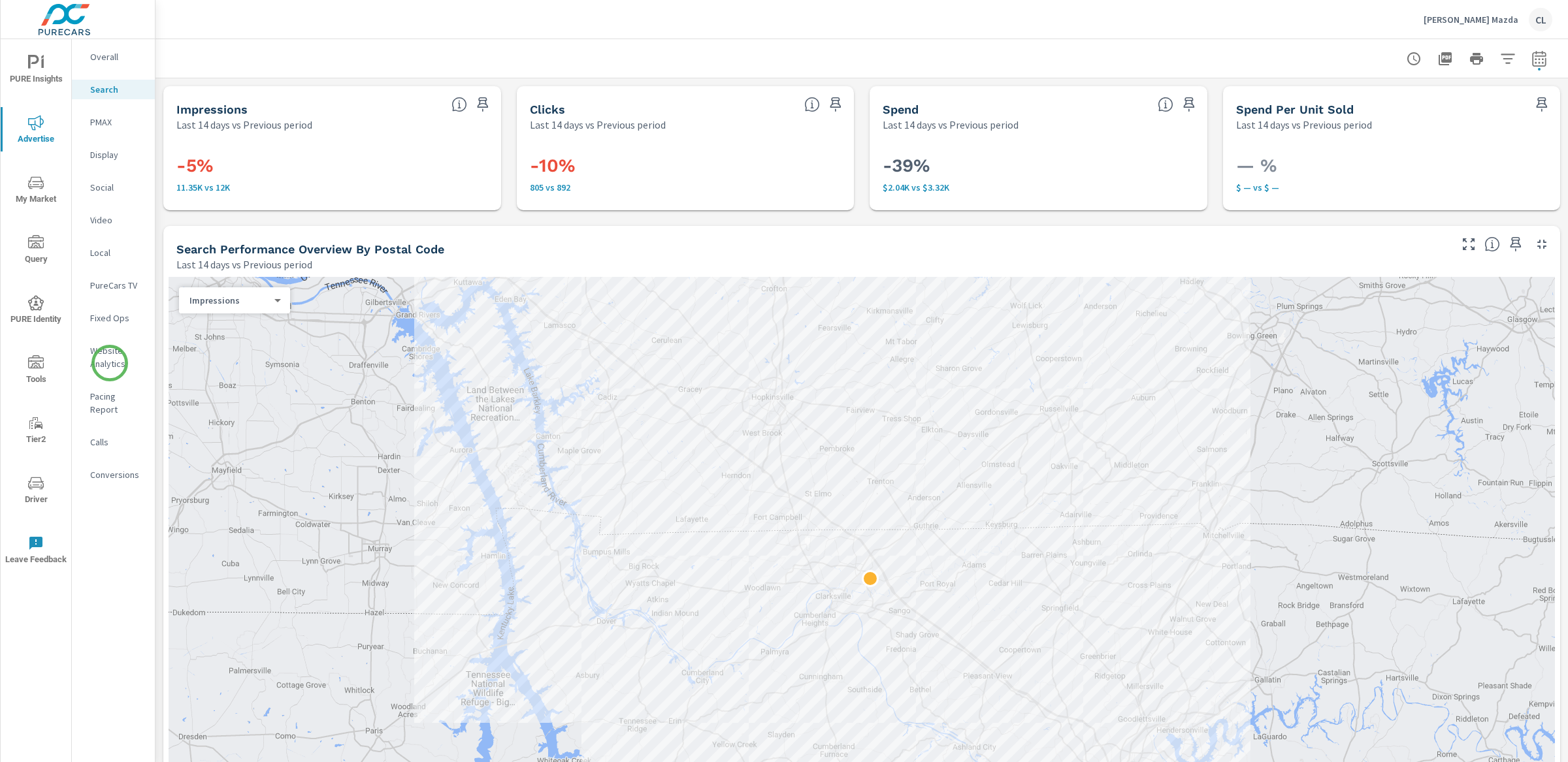
click at [108, 361] on p "Website Analytics" at bounding box center [118, 357] width 54 height 26
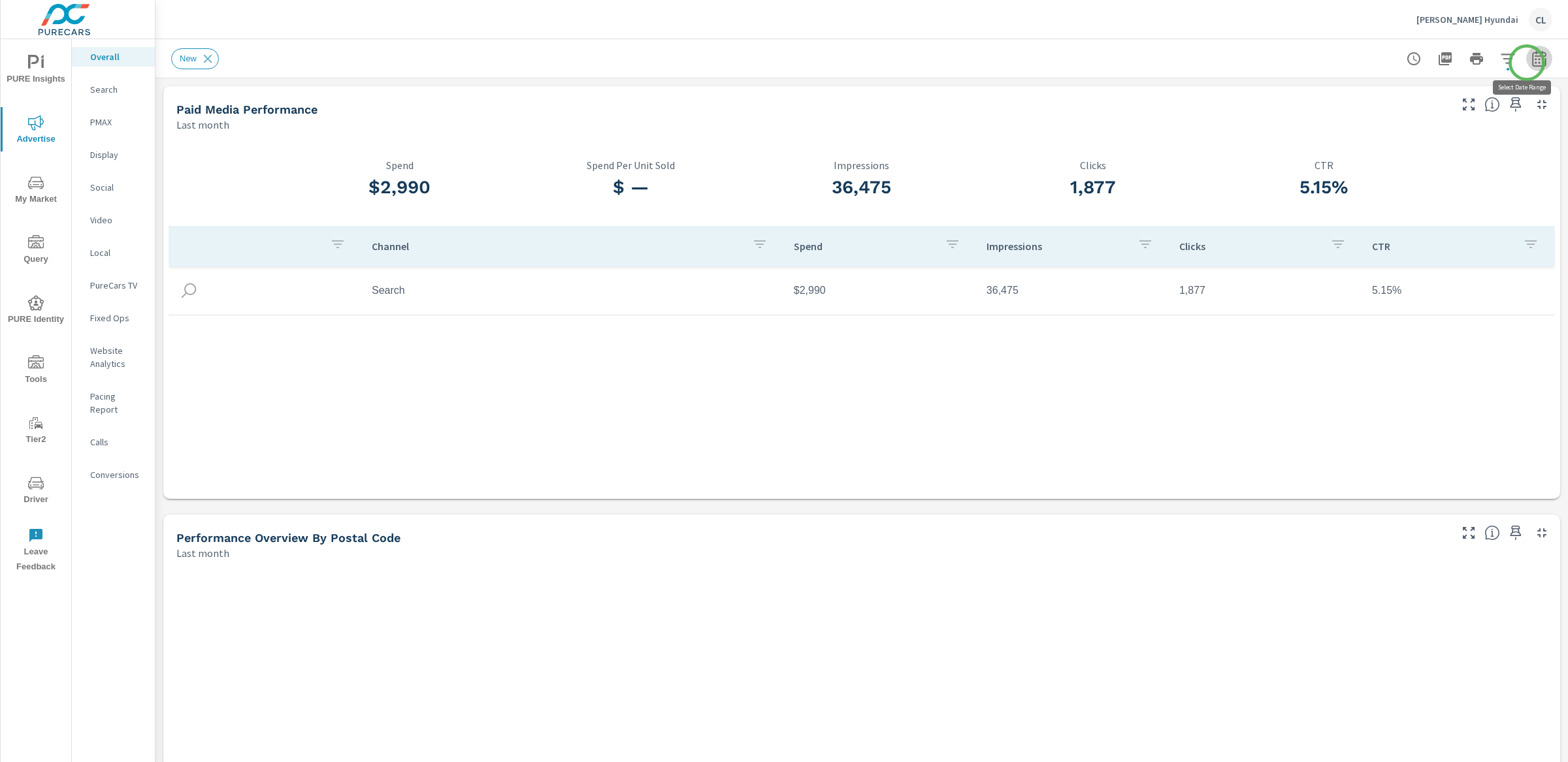
click at [1535, 63] on icon "button" at bounding box center [1539, 61] width 9 height 5
click at [1466, 111] on select "Custom [DATE] Last week Last 7 days Last 14 days Last 30 days Last 45 days Last…" at bounding box center [1422, 113] width 130 height 26
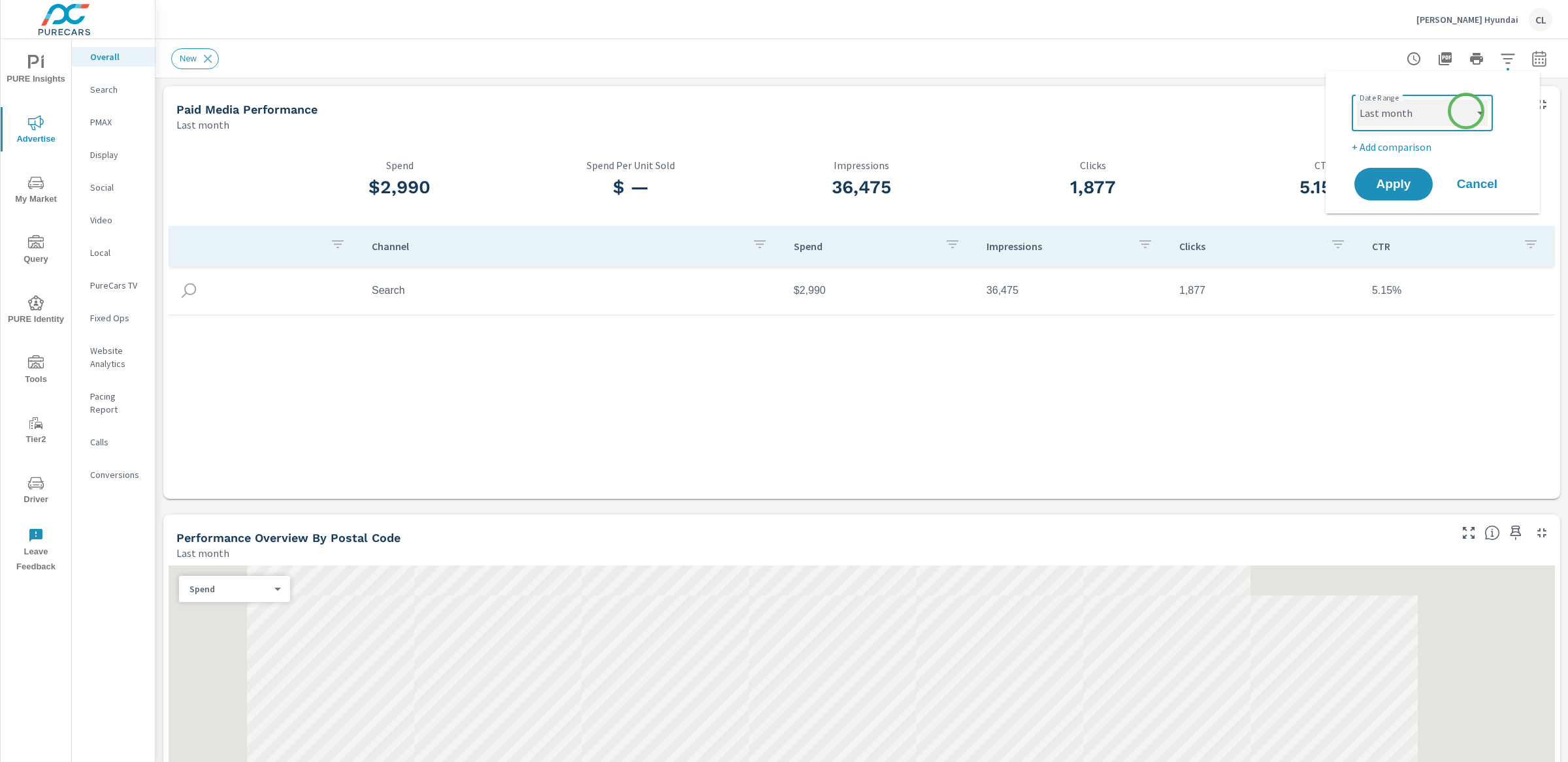
select select "Last 14 days"
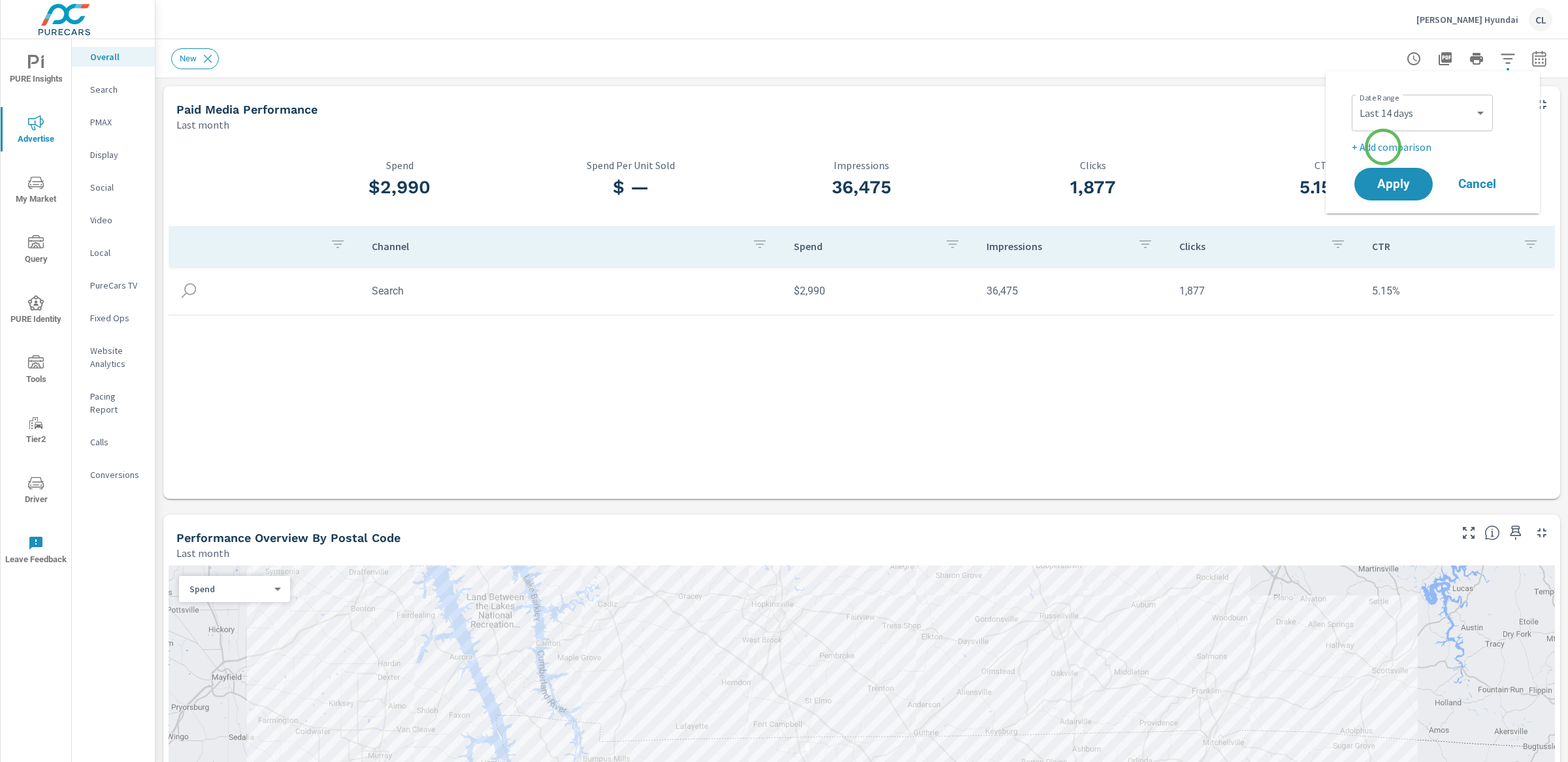
click at [1383, 147] on p "+ Add comparison" at bounding box center [1435, 147] width 167 height 16
select select "Previous period"
click at [1386, 215] on span "Apply" at bounding box center [1393, 221] width 53 height 12
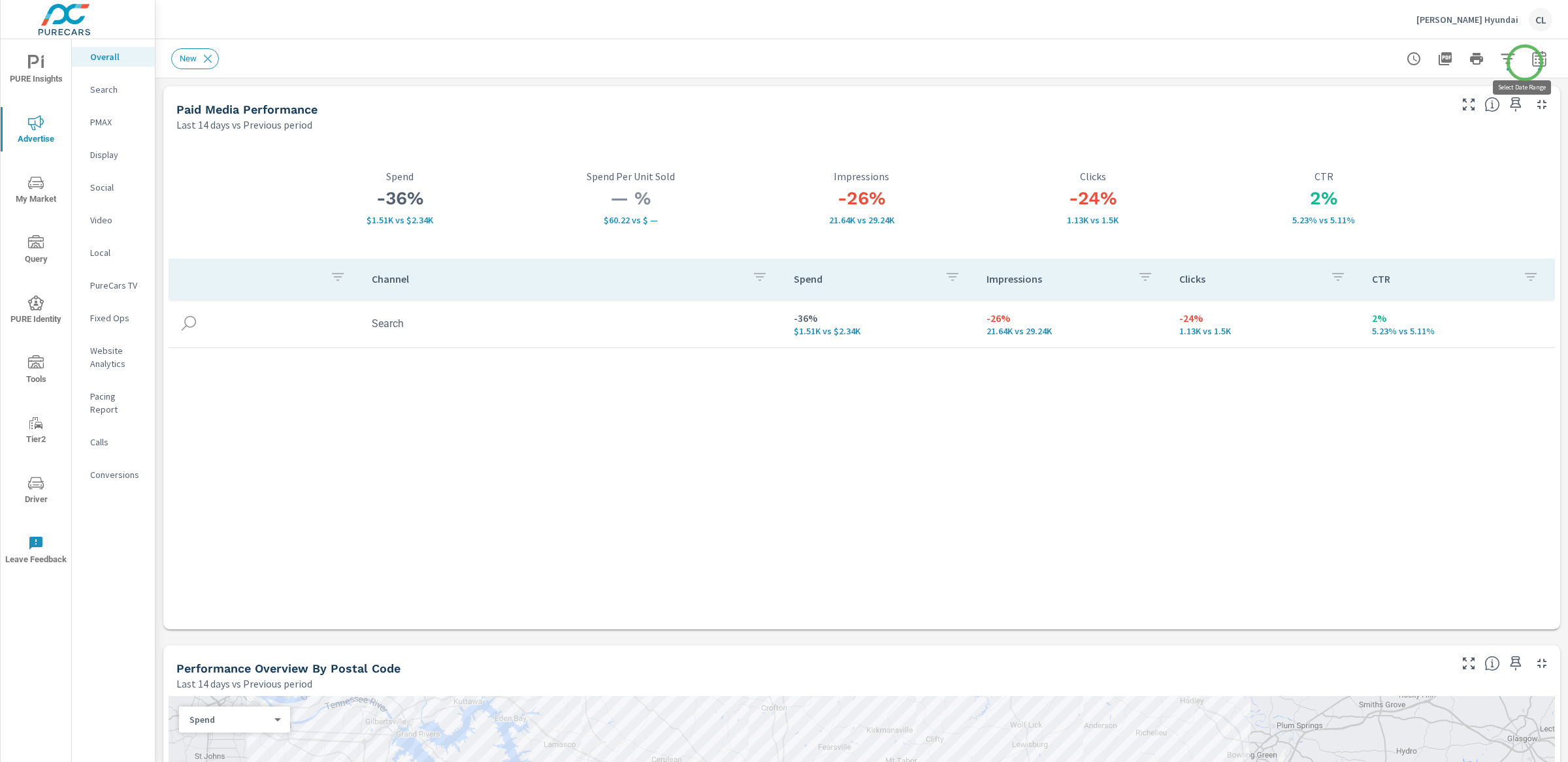
click at [1531, 63] on icon "button" at bounding box center [1539, 59] width 16 height 16
select select "Last 14 days"
select select "Previous period"
click at [1438, 125] on div "Custom Yesterday Last week Last 7 days Last 14 days Last 30 days Last 45 days L…" at bounding box center [1422, 113] width 141 height 36
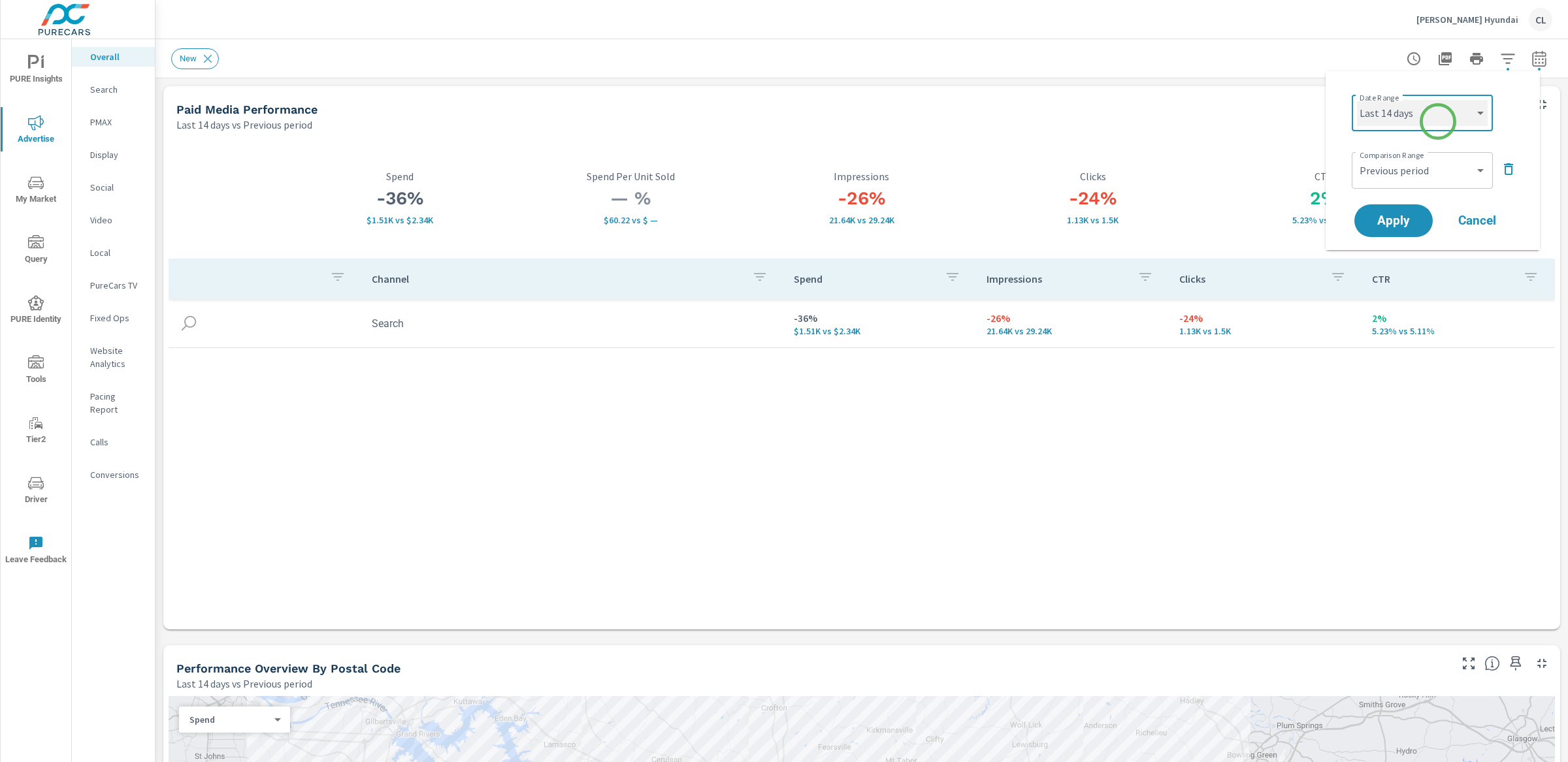
click at [1438, 122] on select "Custom Yesterday Last week Last 7 days Last 14 days Last 30 days Last 45 days L…" at bounding box center [1422, 113] width 130 height 26
select select "Last 7 days"
click at [1386, 224] on span "Apply" at bounding box center [1393, 221] width 53 height 12
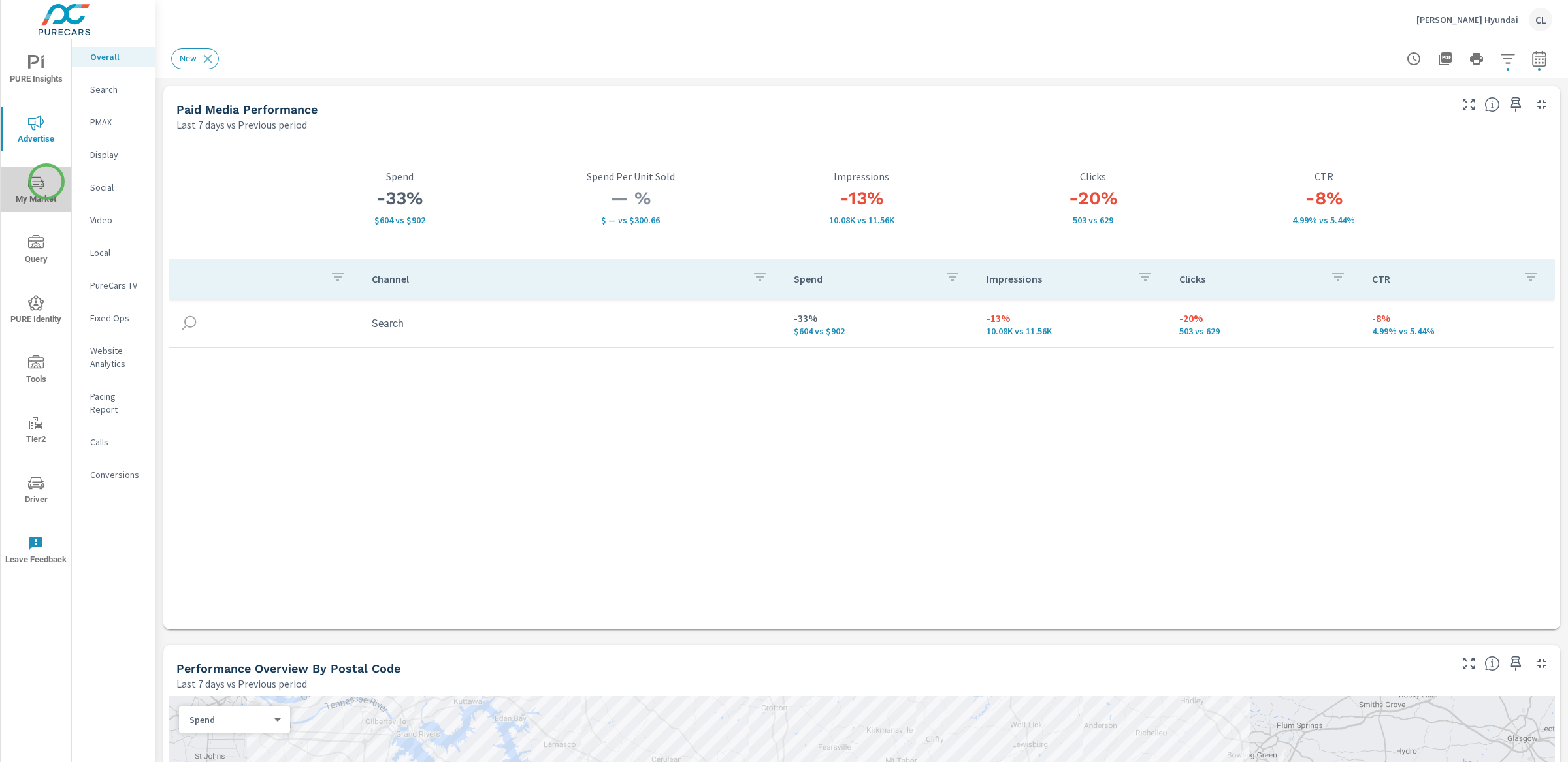
click at [46, 182] on span "My Market" at bounding box center [36, 191] width 63 height 32
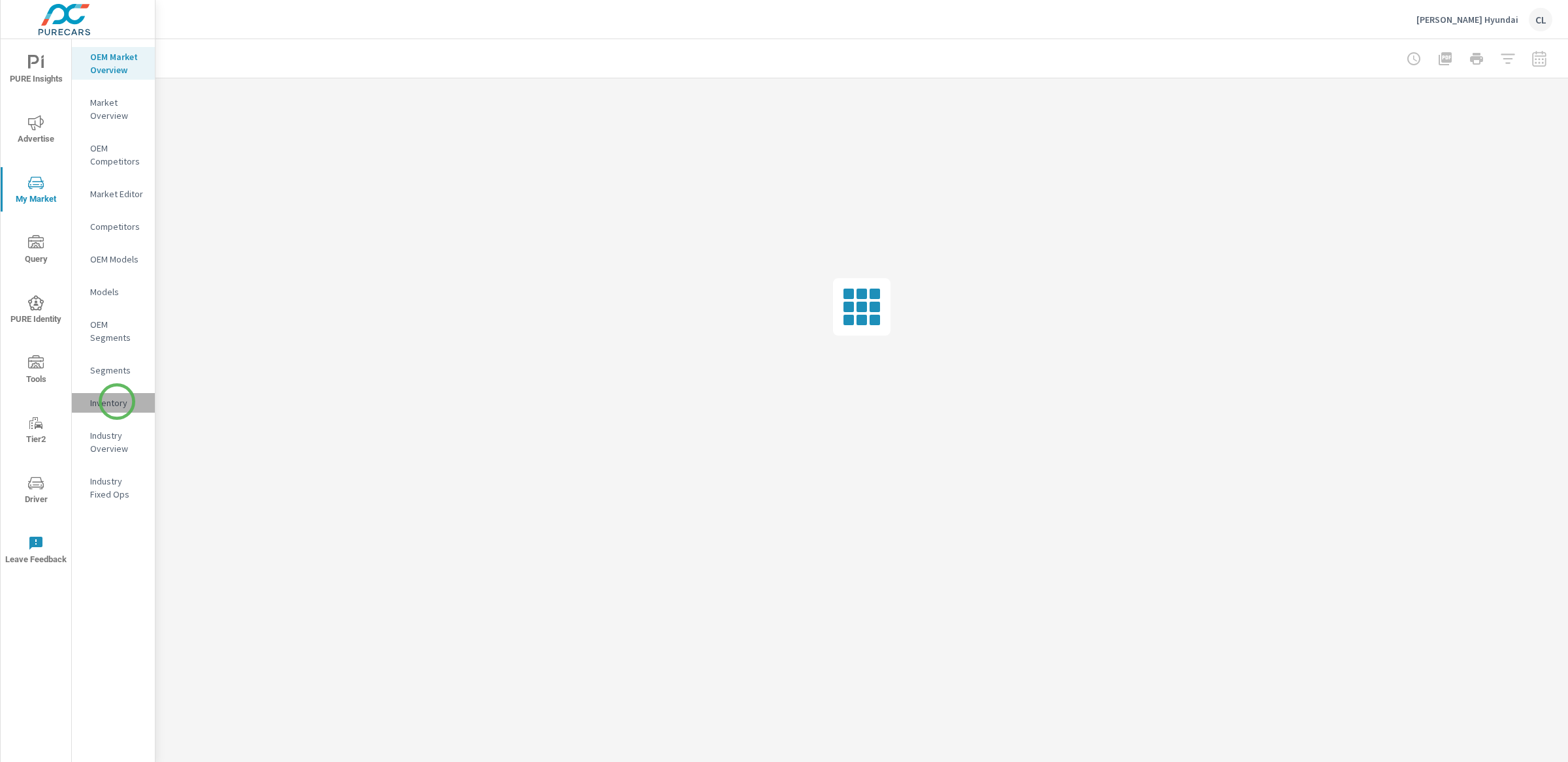
click at [117, 402] on p "Inventory" at bounding box center [118, 403] width 54 height 13
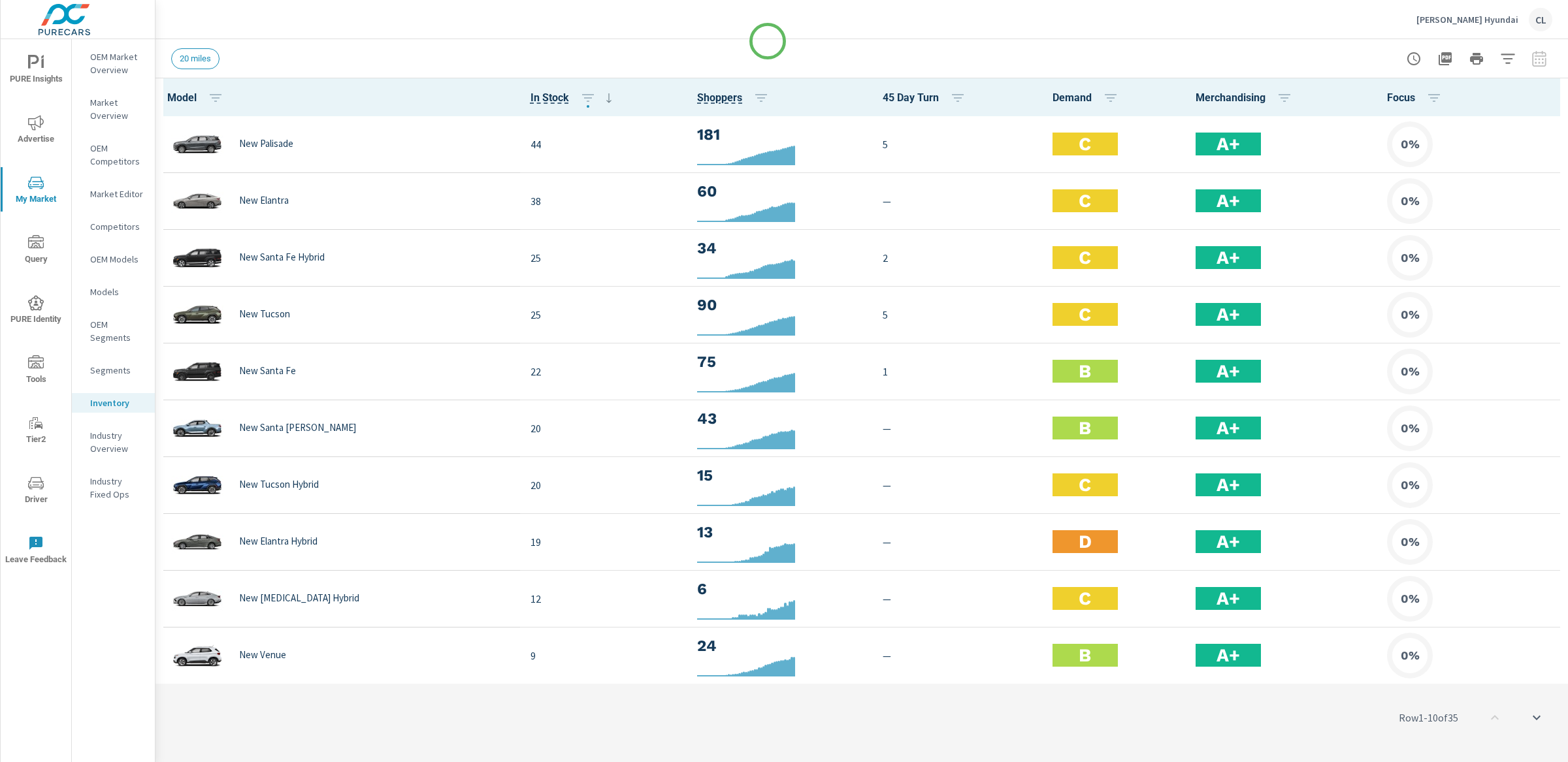
scroll to position [1, 0]
click at [1542, 100] on icon "button" at bounding box center [1549, 98] width 16 height 16
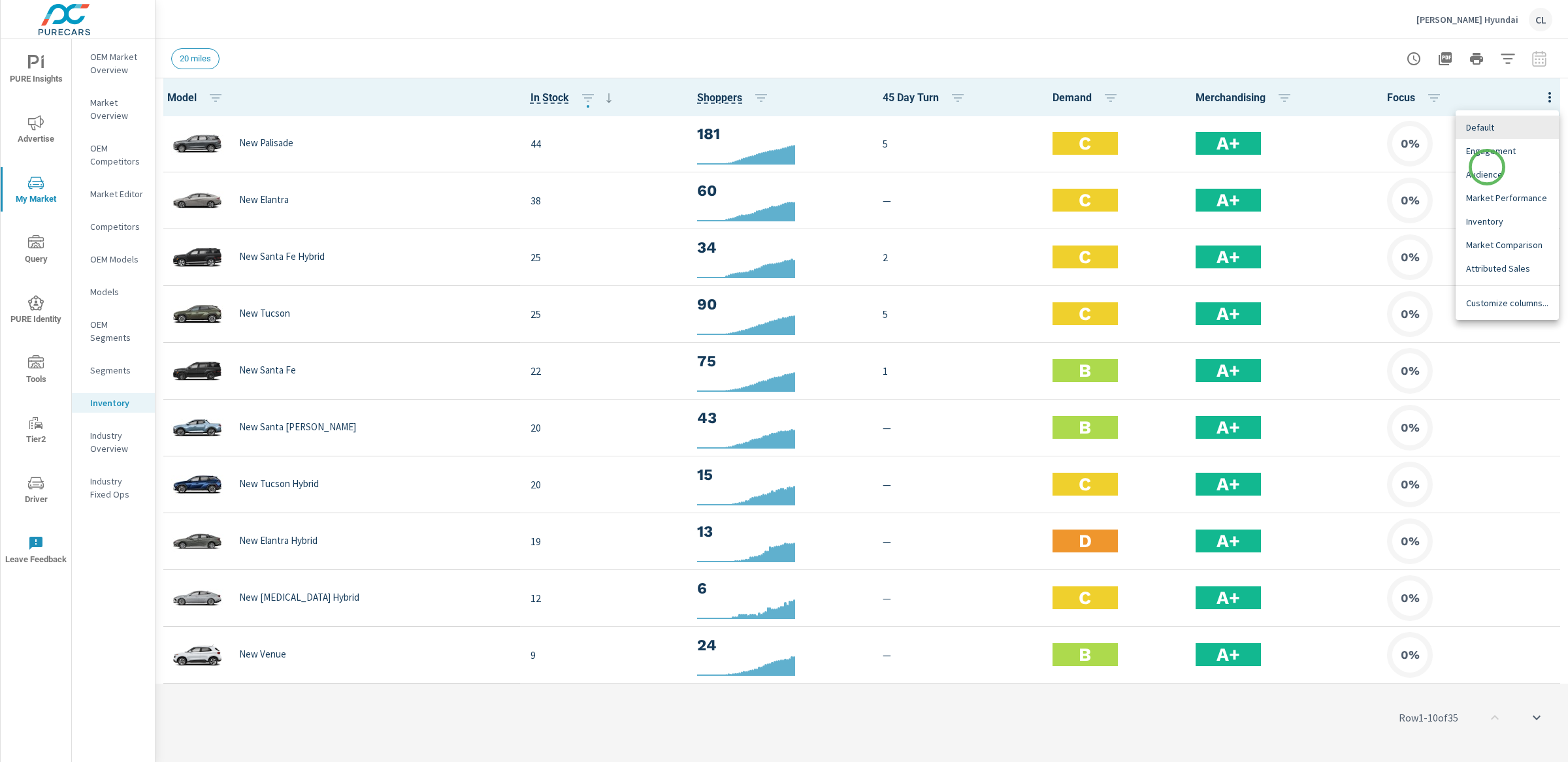
click at [1487, 175] on span "Audience" at bounding box center [1507, 174] width 83 height 13
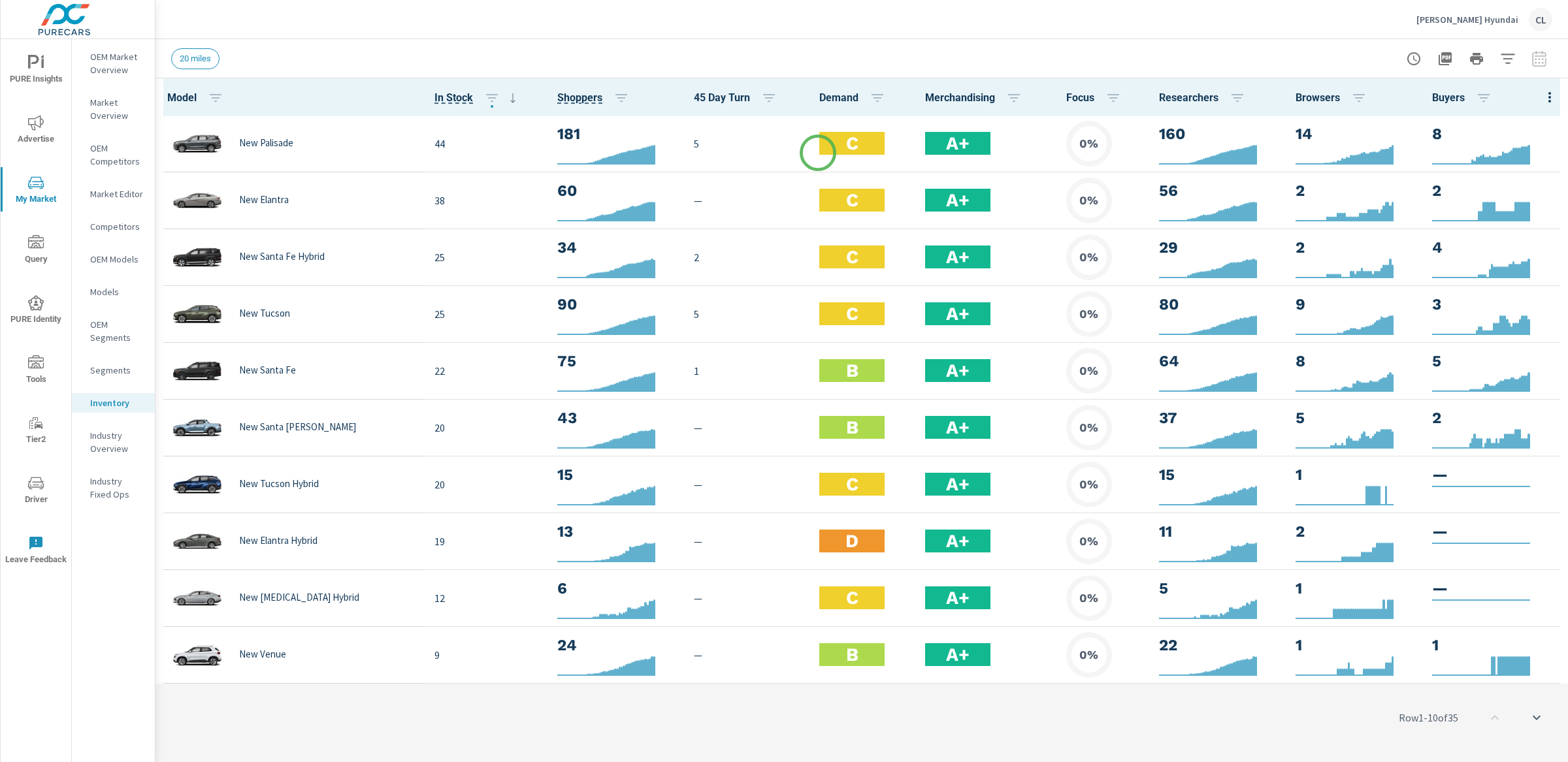
click at [608, 98] on div "Default Engagement Audience Market Performance Inventory Market Comparison Attr…" at bounding box center [784, 381] width 1568 height 762
click at [613, 95] on icon "button" at bounding box center [621, 98] width 16 height 16
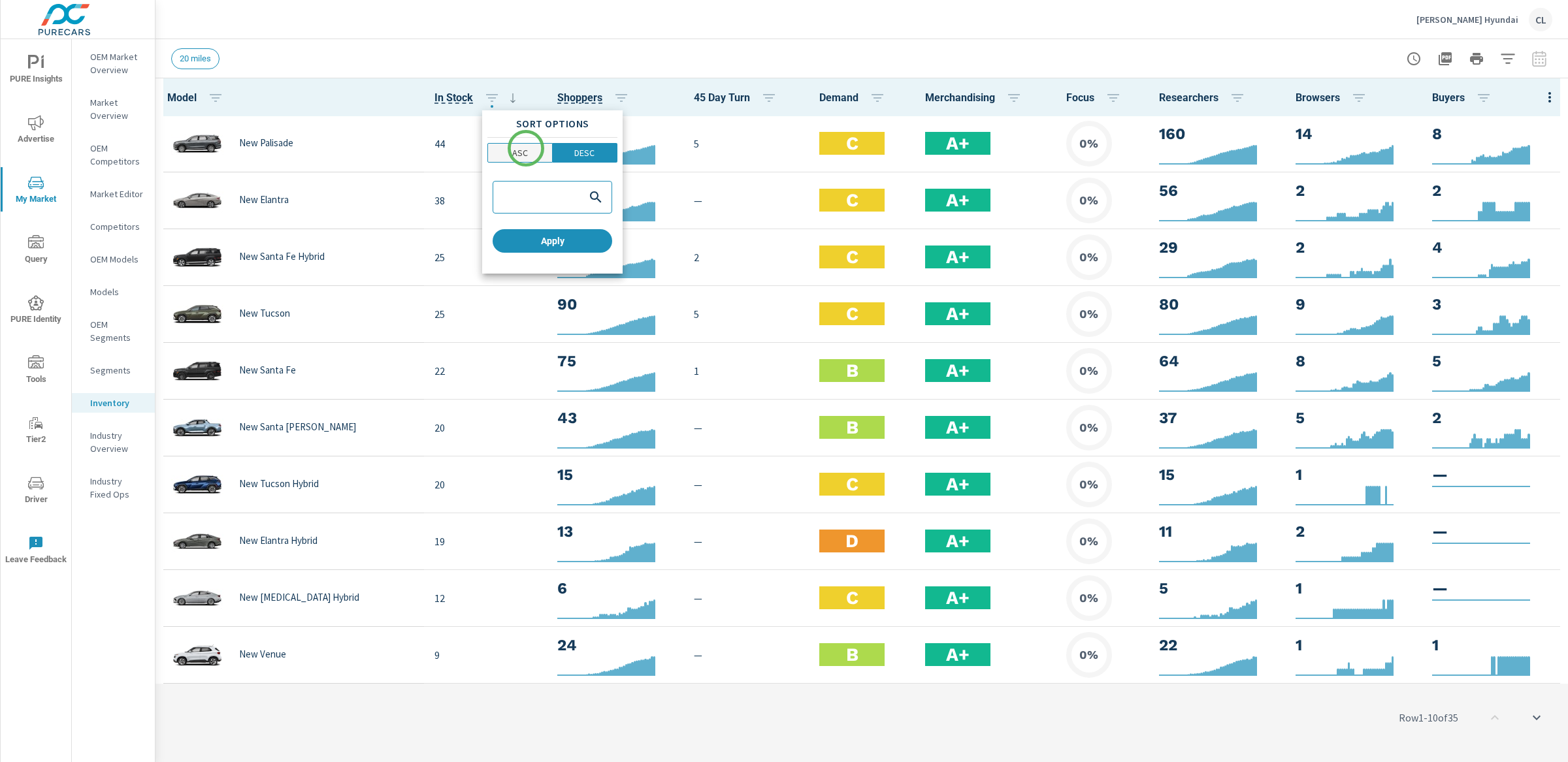
click at [526, 148] on p "ASC" at bounding box center [520, 152] width 16 height 13
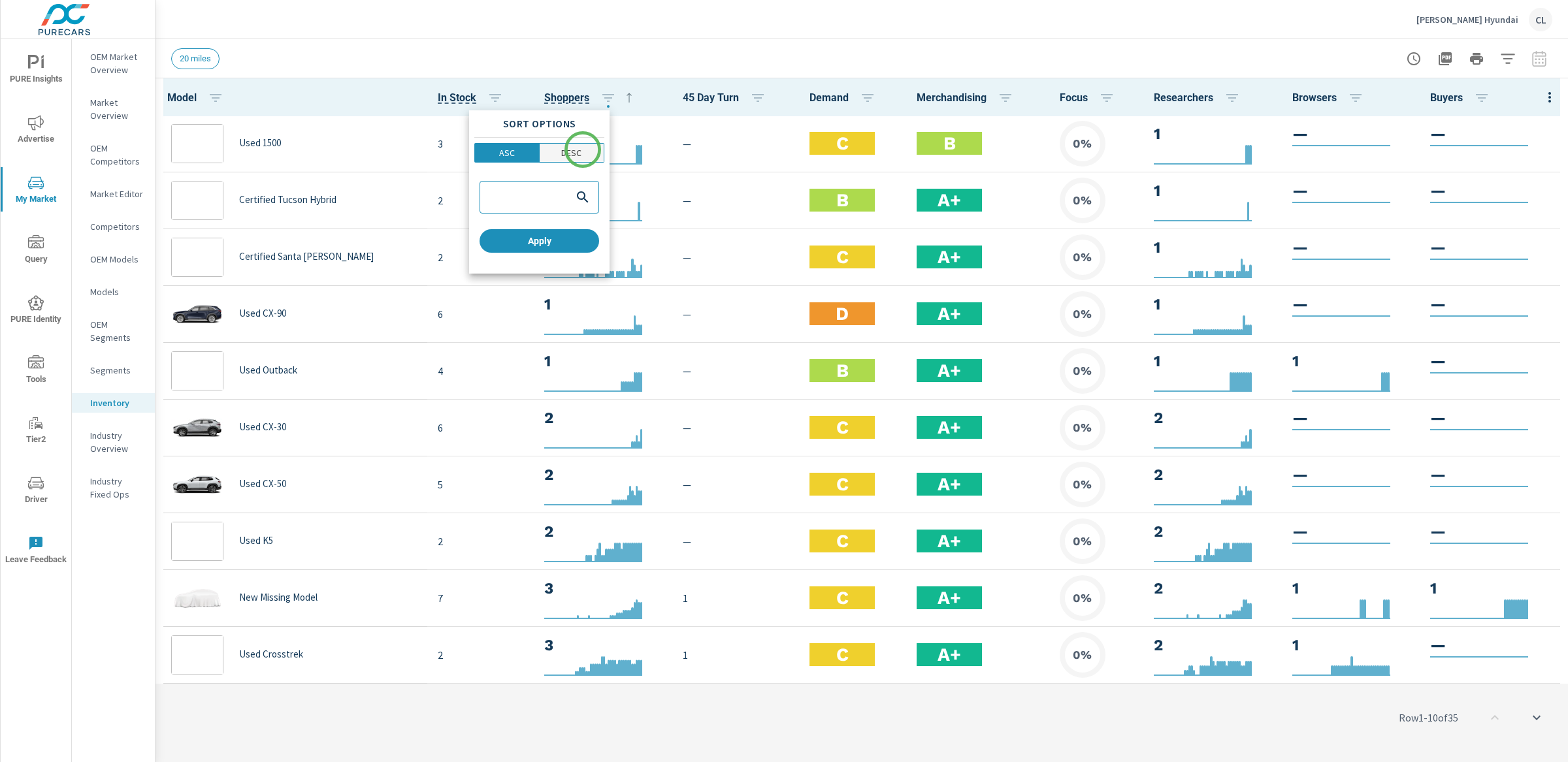
click at [583, 150] on span "DESC" at bounding box center [572, 152] width 57 height 13
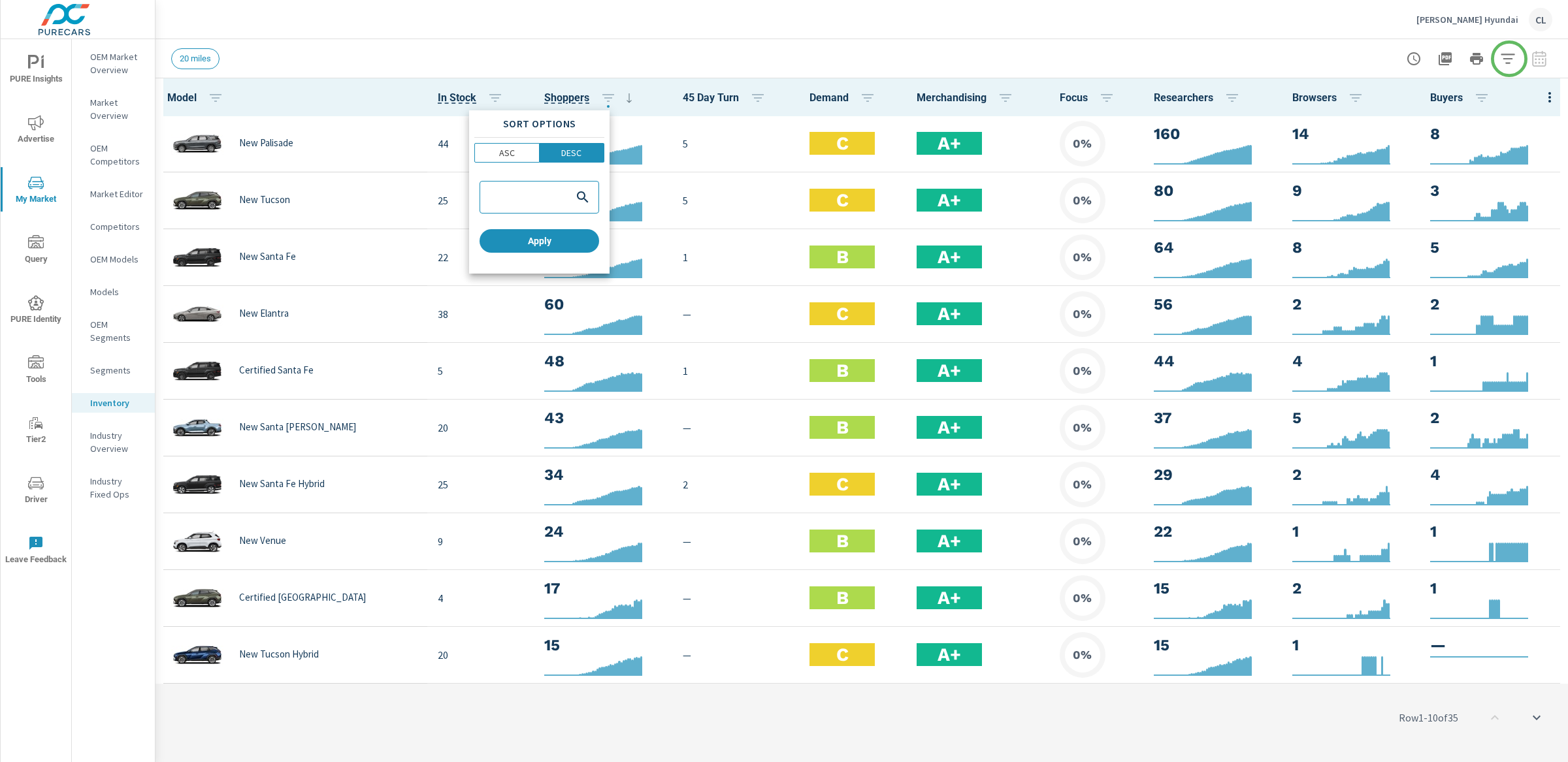
click at [1509, 59] on div at bounding box center [784, 381] width 1568 height 762
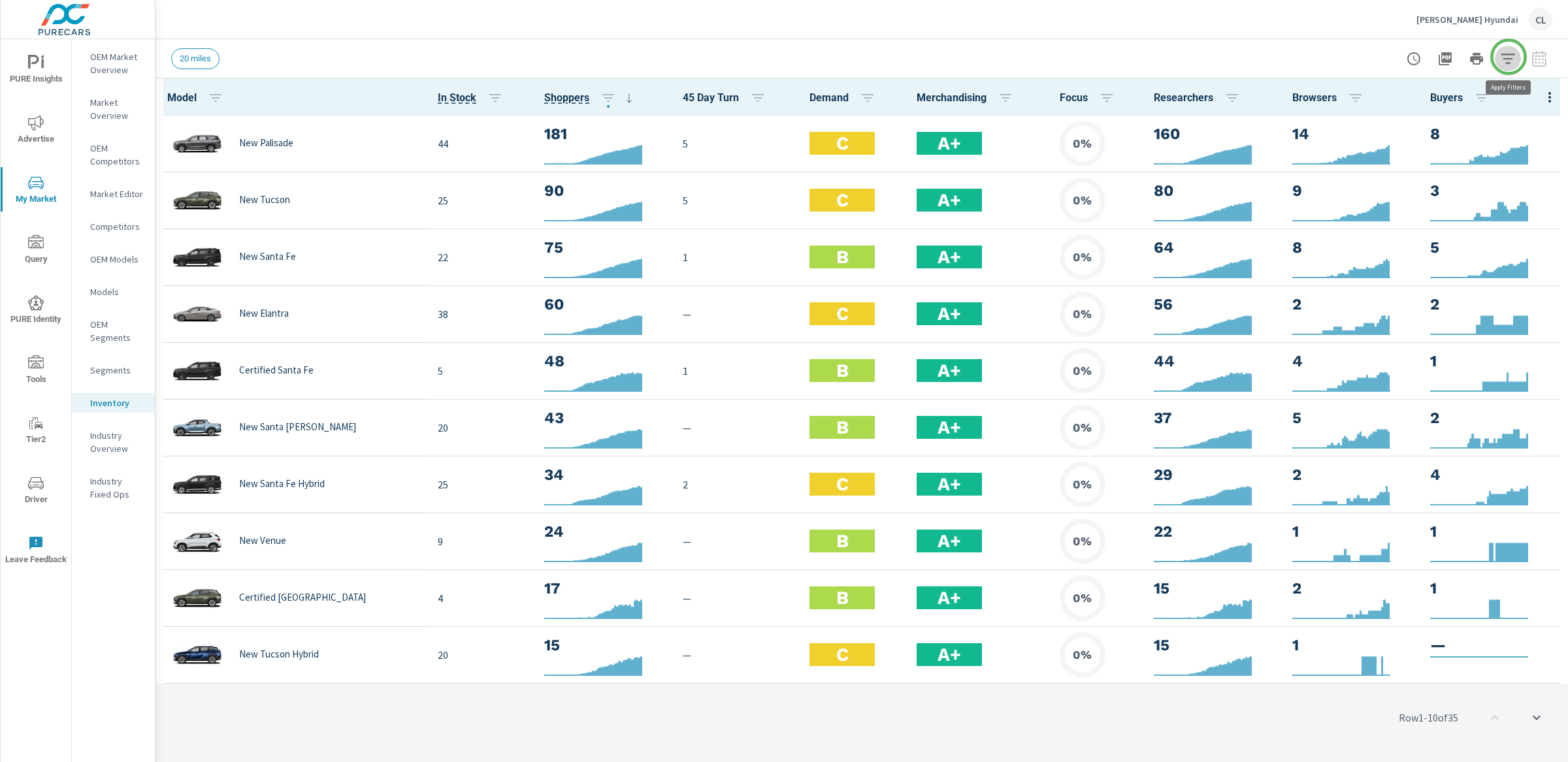
click at [1508, 57] on icon "button" at bounding box center [1507, 59] width 16 height 16
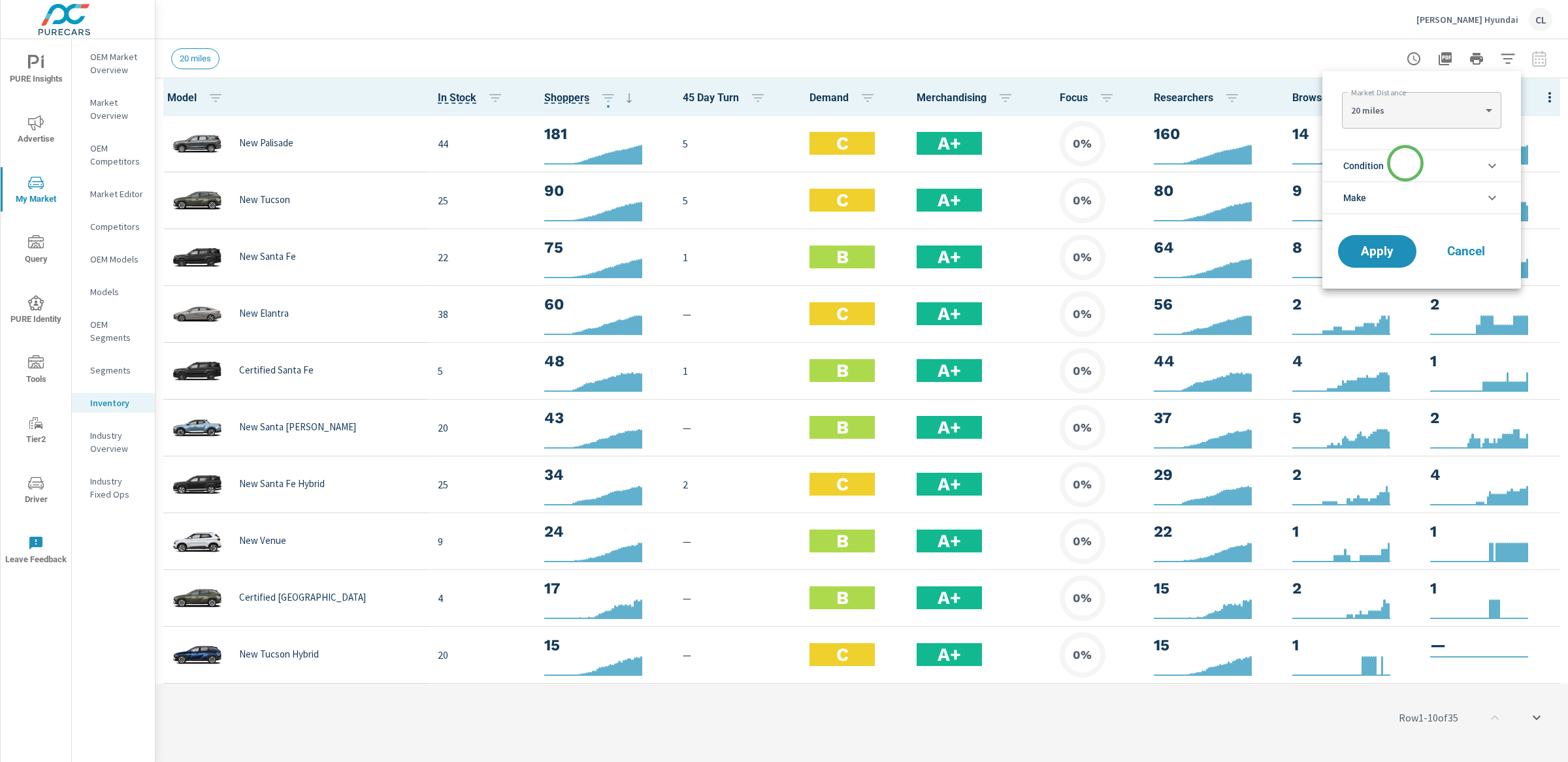
click at [1404, 165] on li "Condition" at bounding box center [1421, 165] width 199 height 32
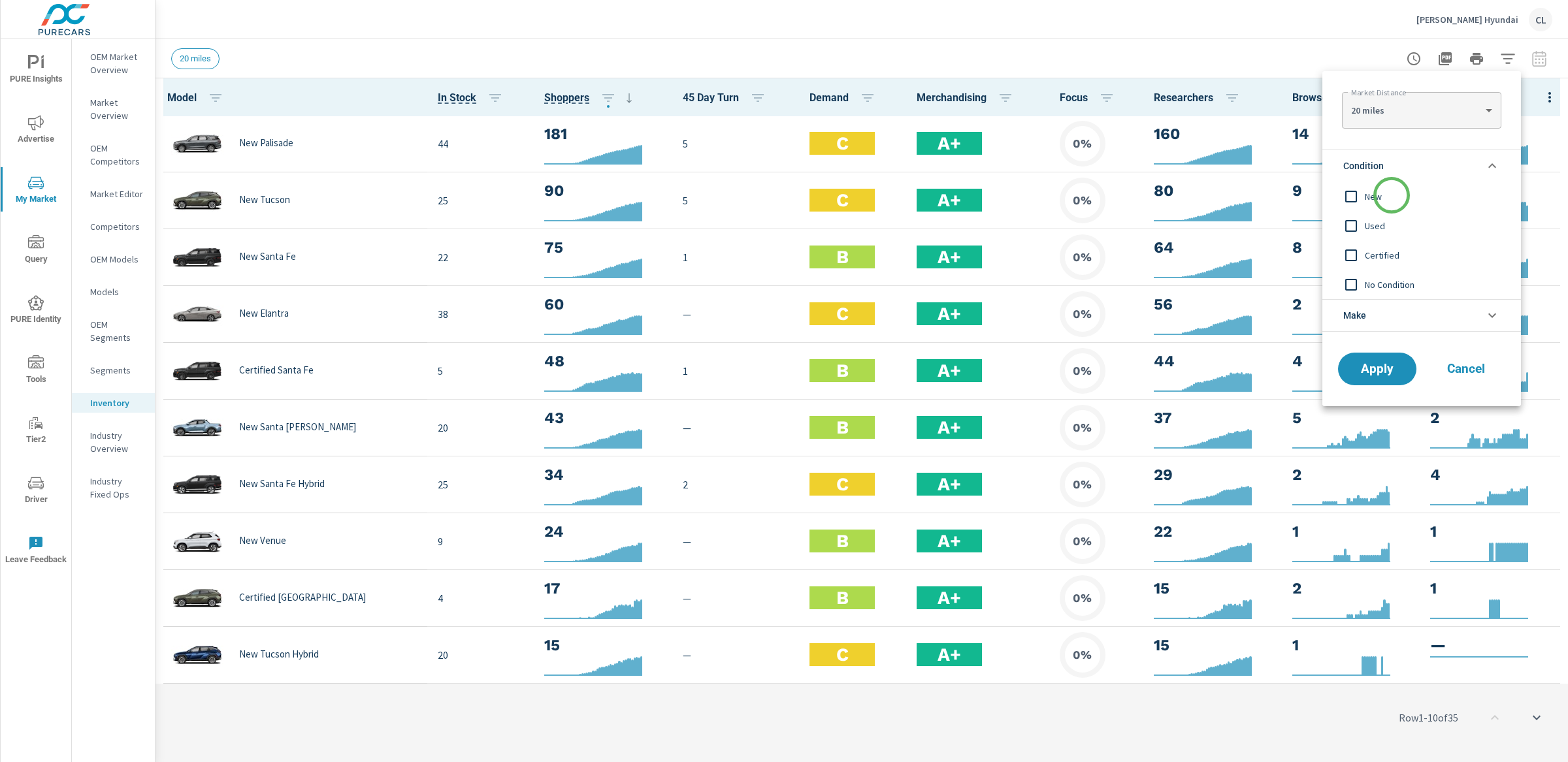
click at [1387, 199] on span "New" at bounding box center [1436, 197] width 143 height 16
click at [1382, 367] on span "Apply" at bounding box center [1376, 369] width 53 height 12
